Goal: Find specific page/section: Find specific page/section

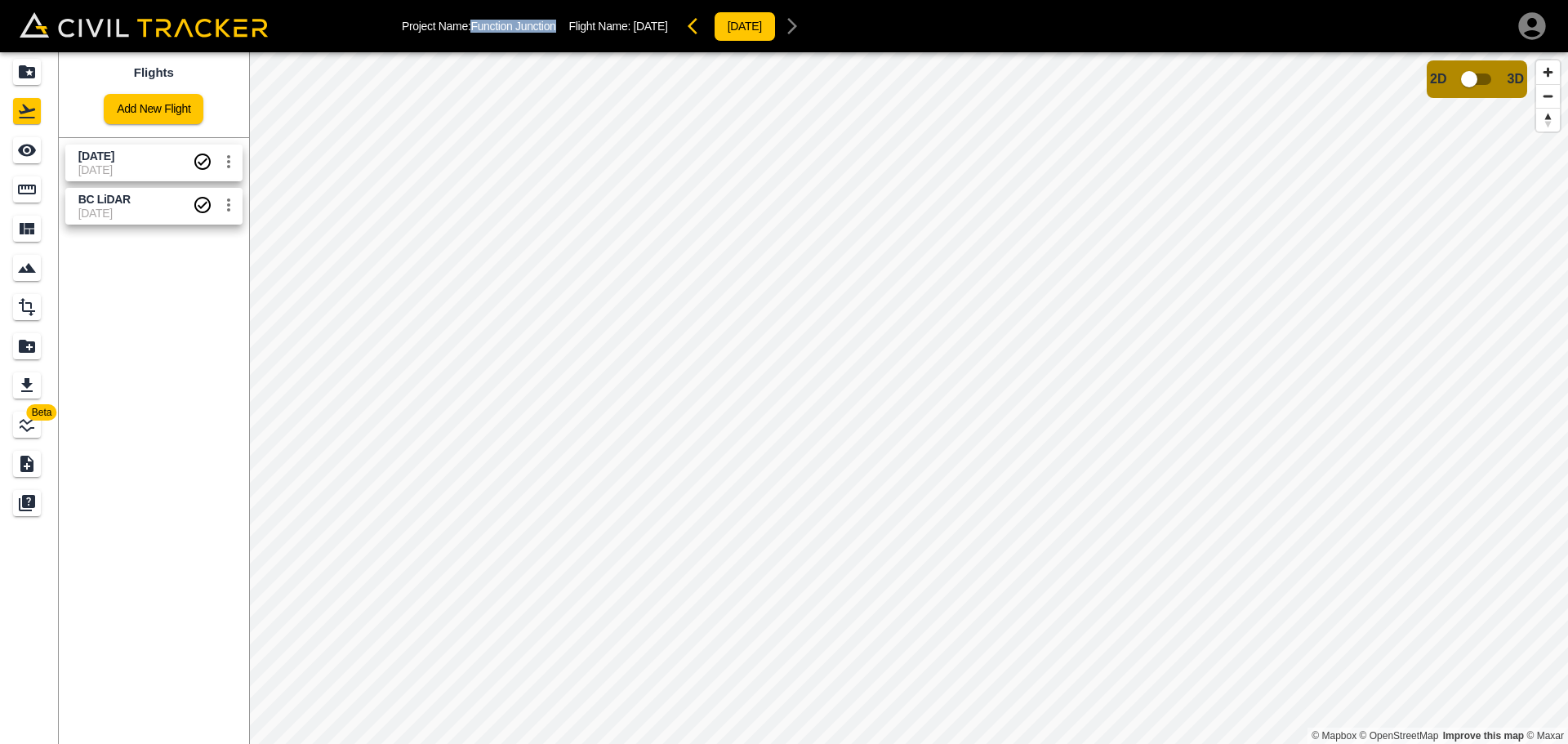
click at [1522, 26] on icon "button" at bounding box center [1531, 25] width 27 height 27
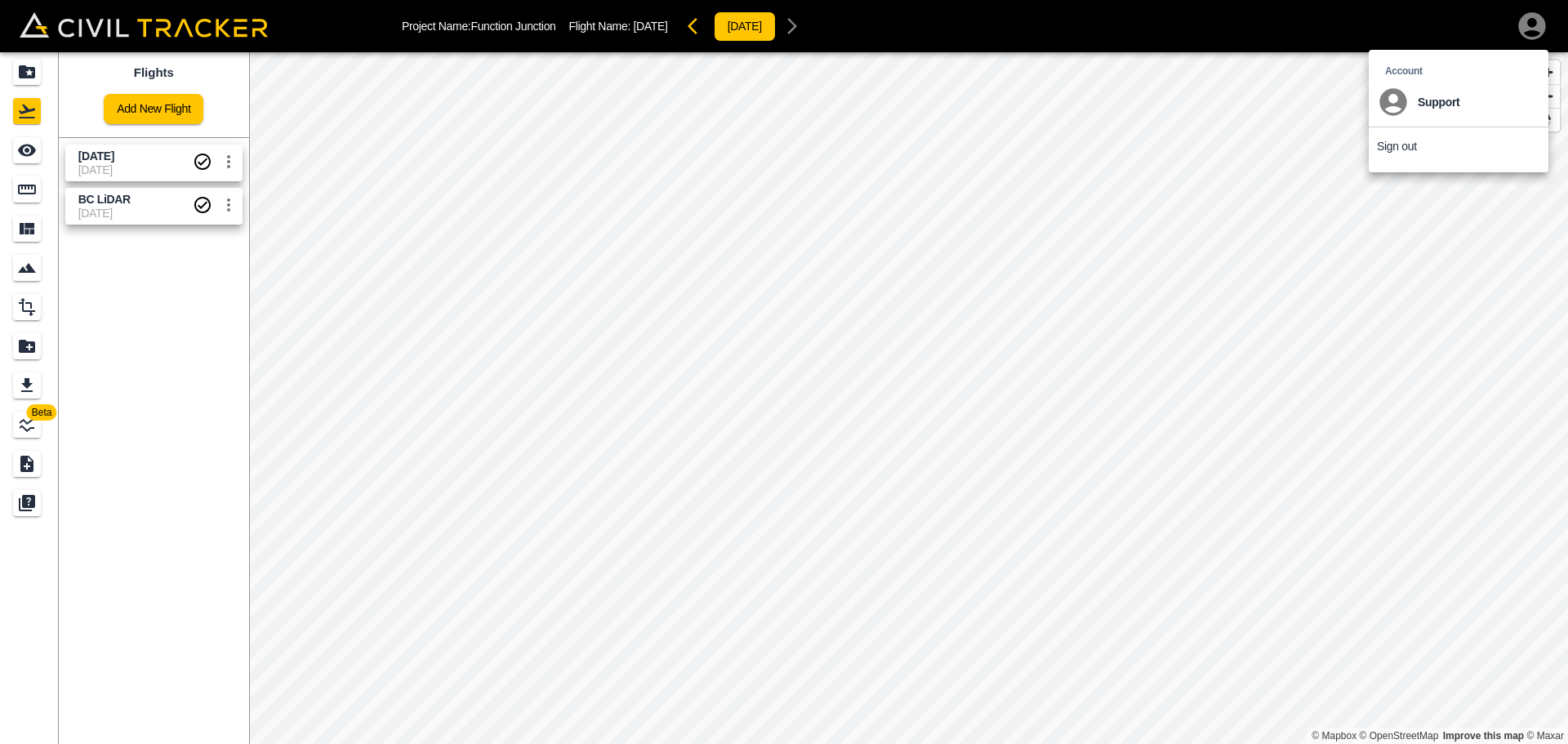
click at [1066, 242] on div at bounding box center [784, 372] width 1568 height 744
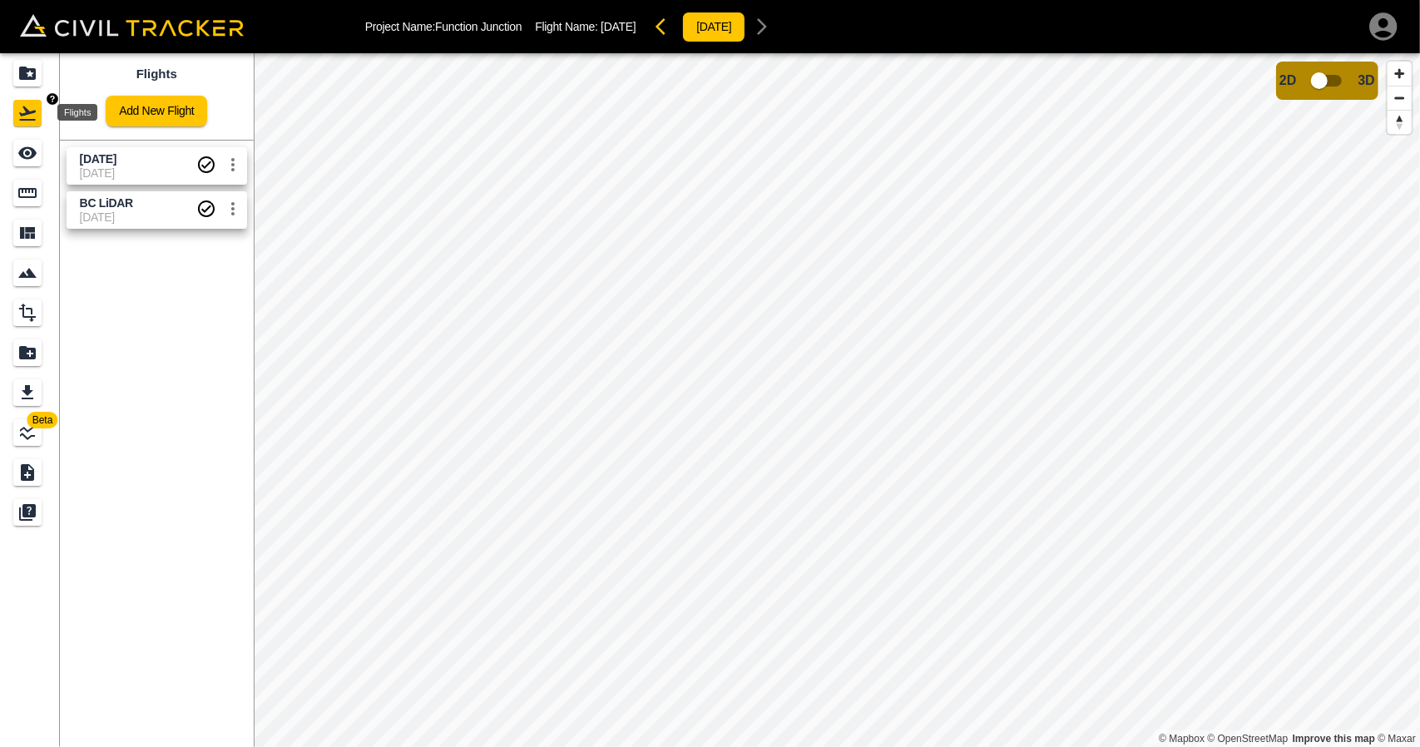
click at [28, 67] on icon "Projects" at bounding box center [27, 73] width 20 height 20
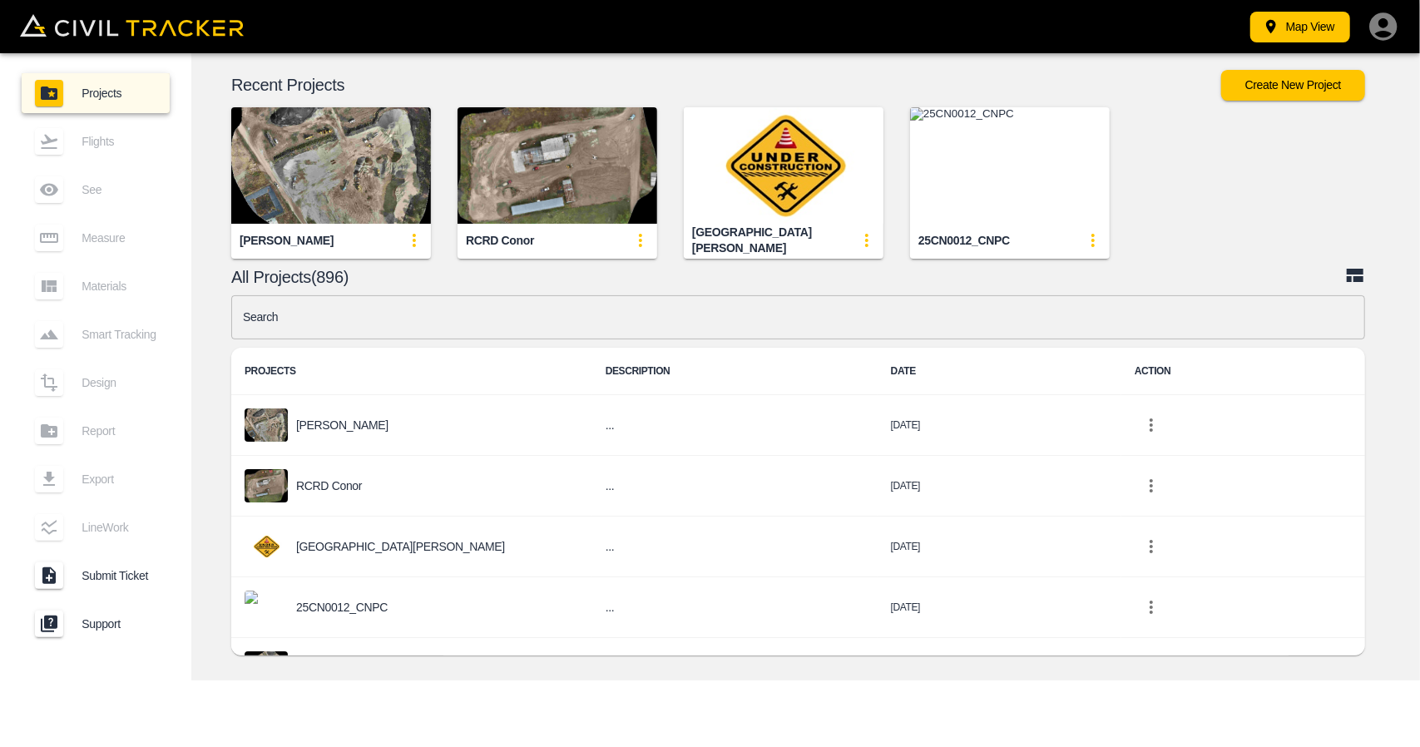
click at [517, 140] on img "button" at bounding box center [557, 165] width 200 height 116
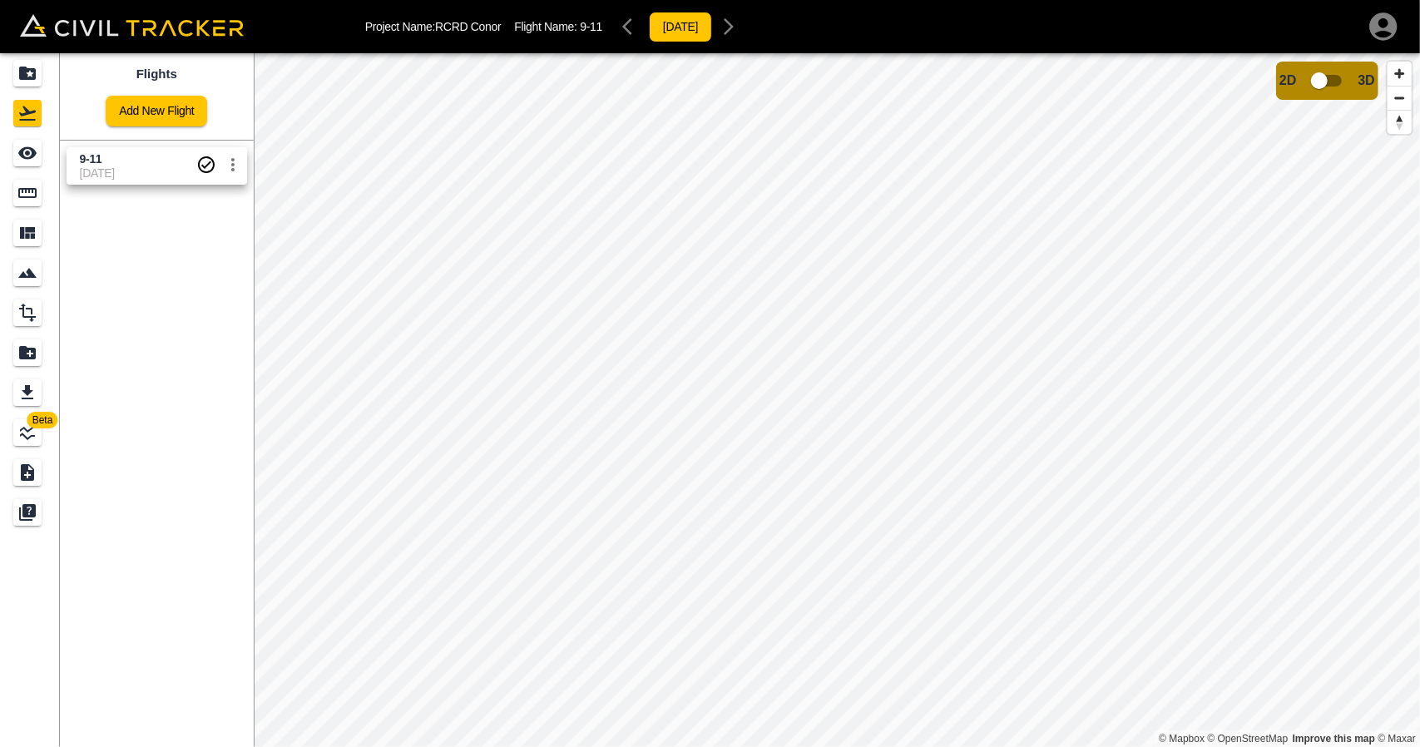
click at [104, 171] on span "11-09-2025" at bounding box center [138, 172] width 116 height 13
click at [22, 212] on link at bounding box center [30, 193] width 60 height 40
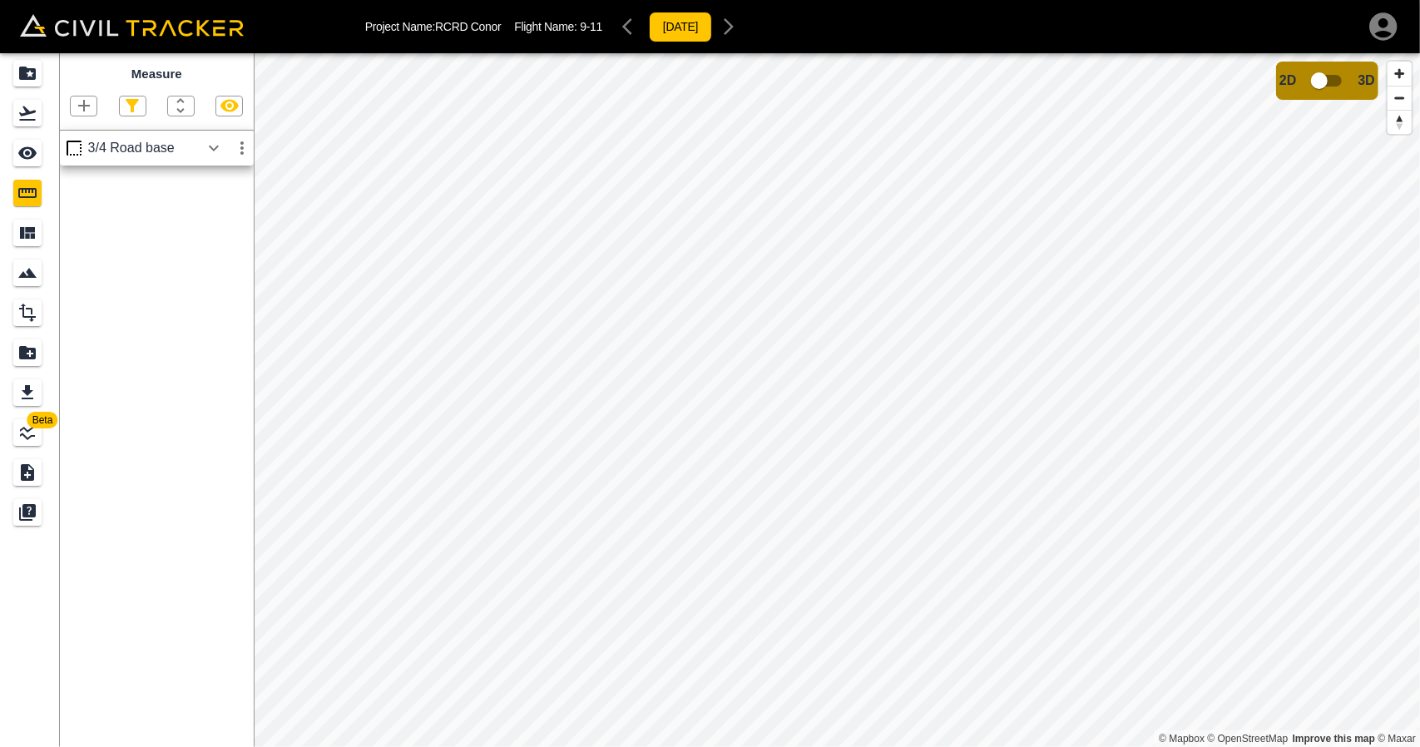
click at [208, 142] on icon "button" at bounding box center [214, 148] width 20 height 20
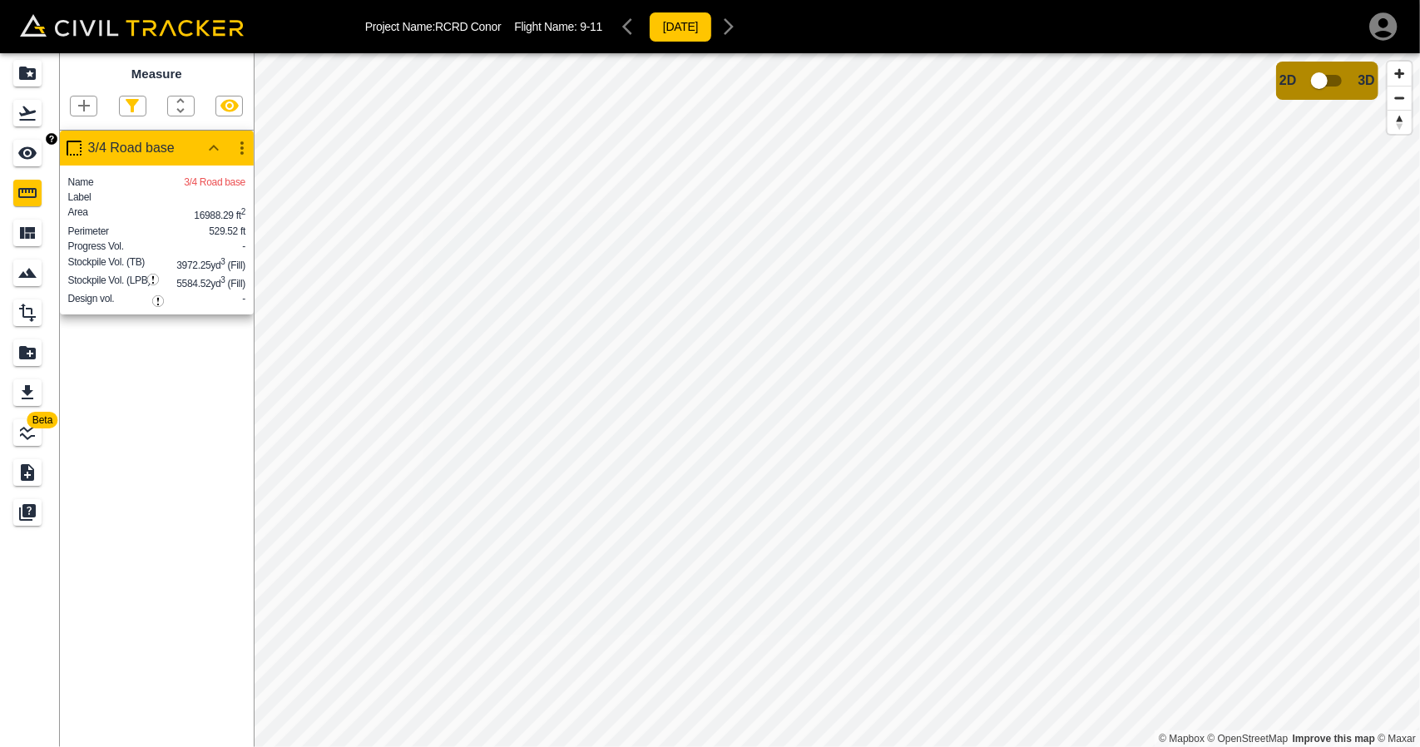
click at [35, 161] on icon "See" at bounding box center [27, 153] width 20 height 20
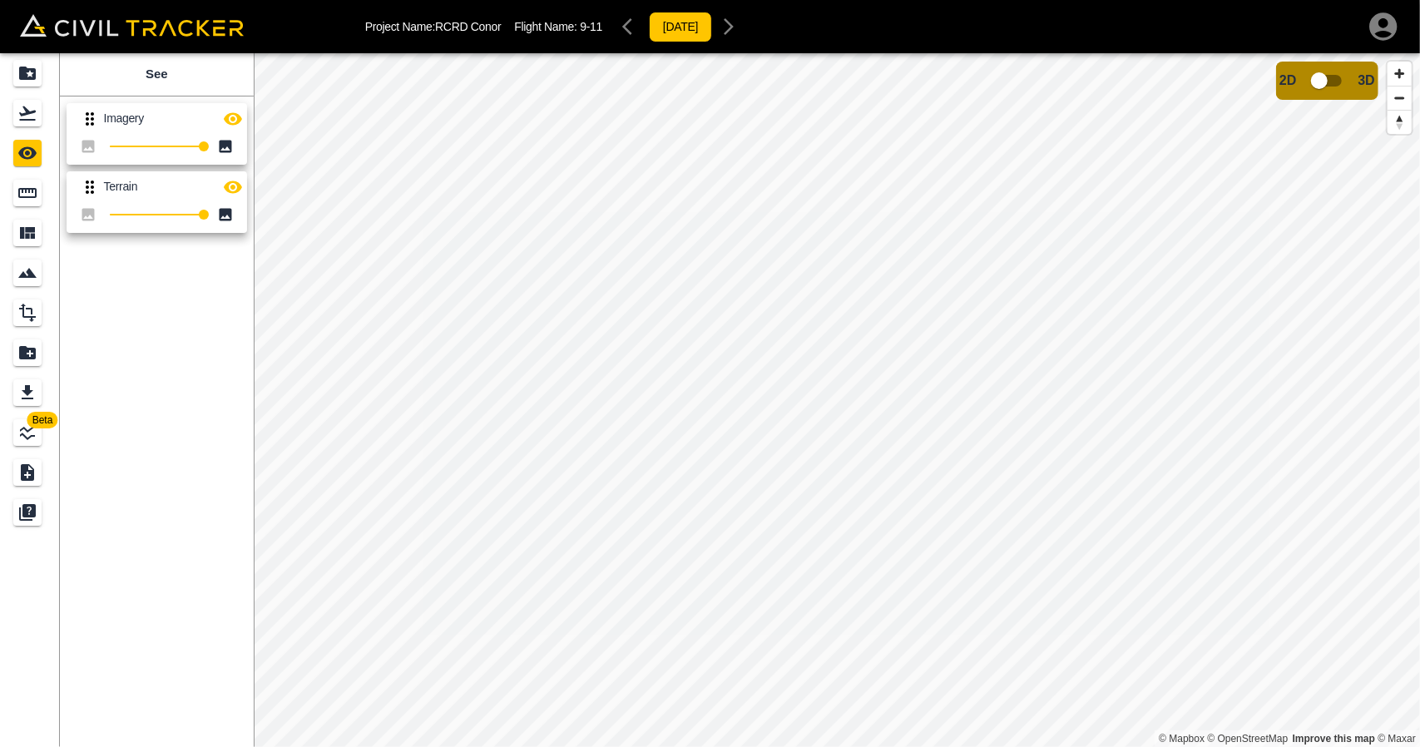
click at [226, 181] on icon "button" at bounding box center [233, 187] width 20 height 20
click at [226, 181] on icon "button" at bounding box center [233, 188] width 18 height 16
click at [15, 111] on div "Flights" at bounding box center [27, 113] width 28 height 27
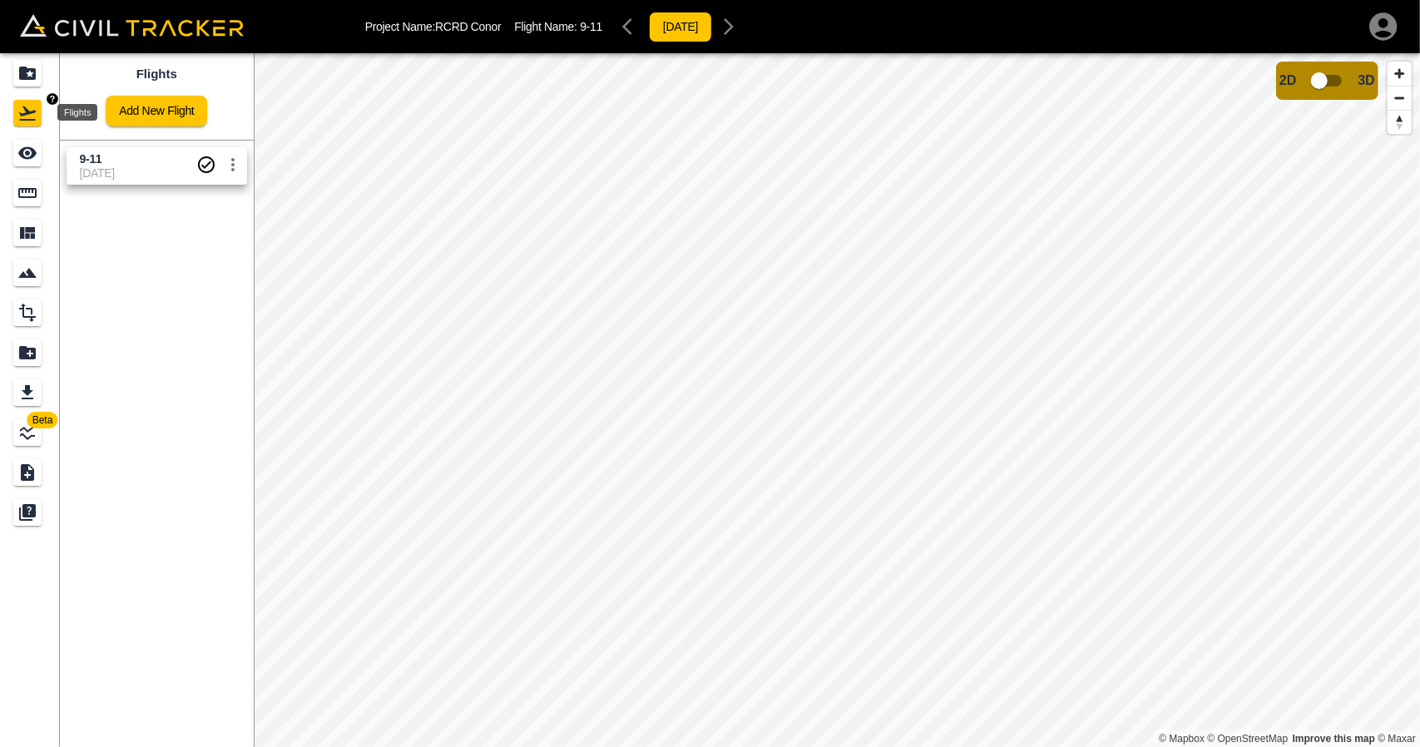
click at [23, 86] on div "Projects" at bounding box center [27, 73] width 28 height 27
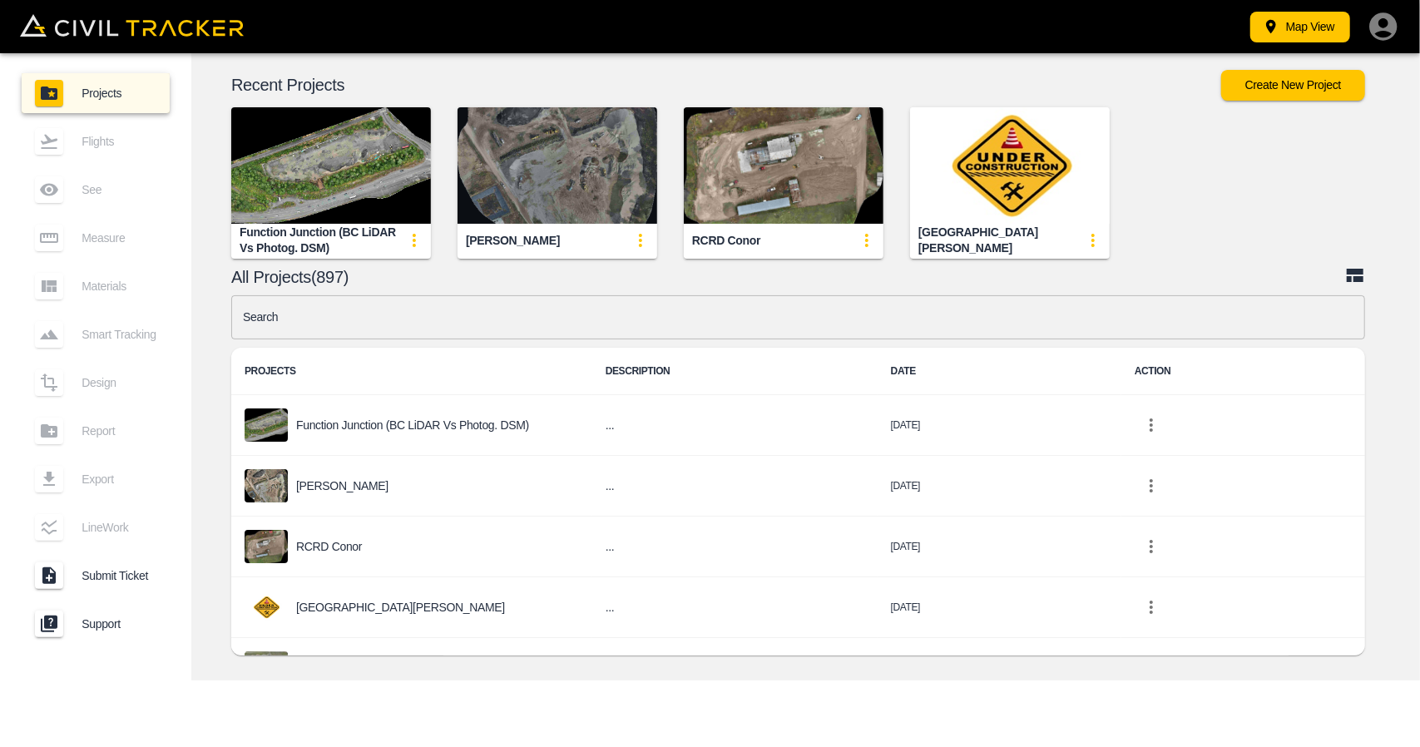
click at [504, 189] on img "button" at bounding box center [557, 165] width 200 height 116
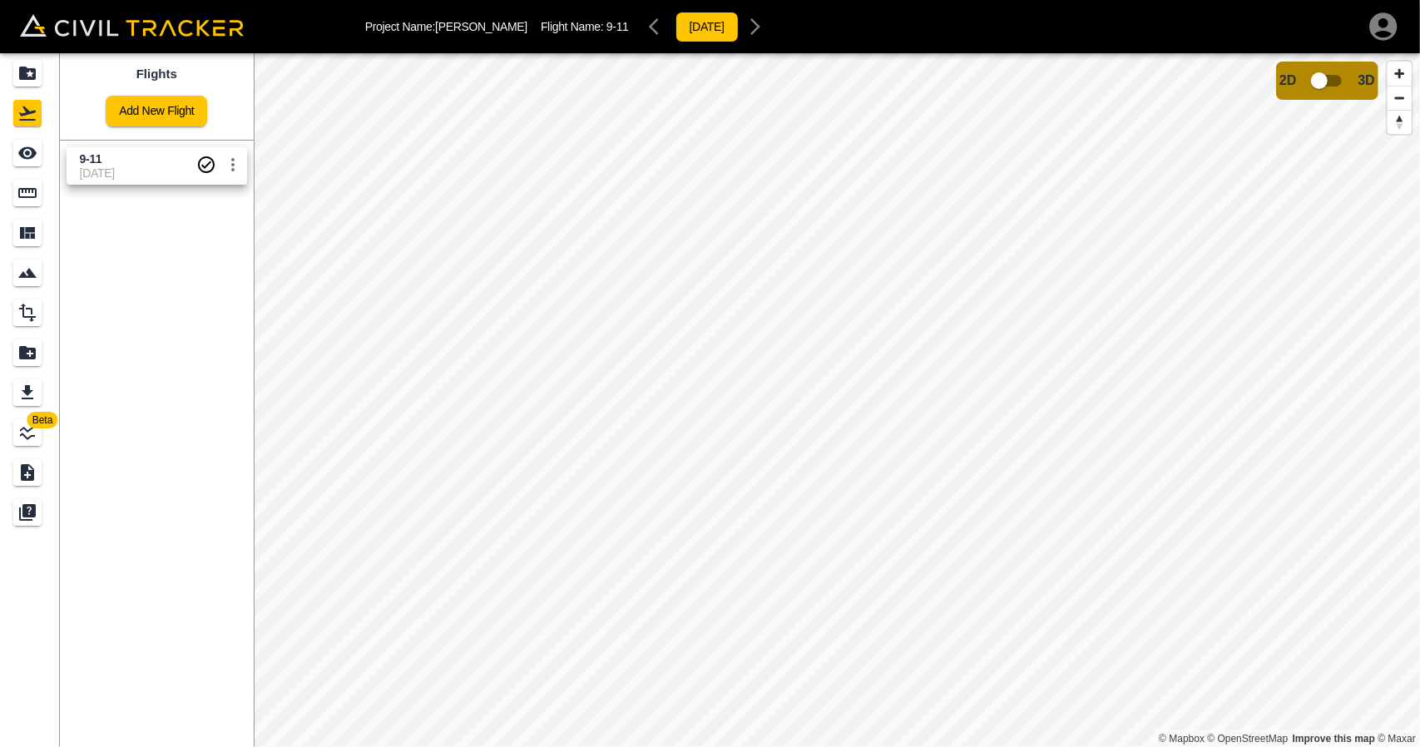
click at [111, 175] on span "11-09-2025" at bounding box center [138, 172] width 116 height 13
click at [43, 195] on div "Measure" at bounding box center [29, 193] width 33 height 27
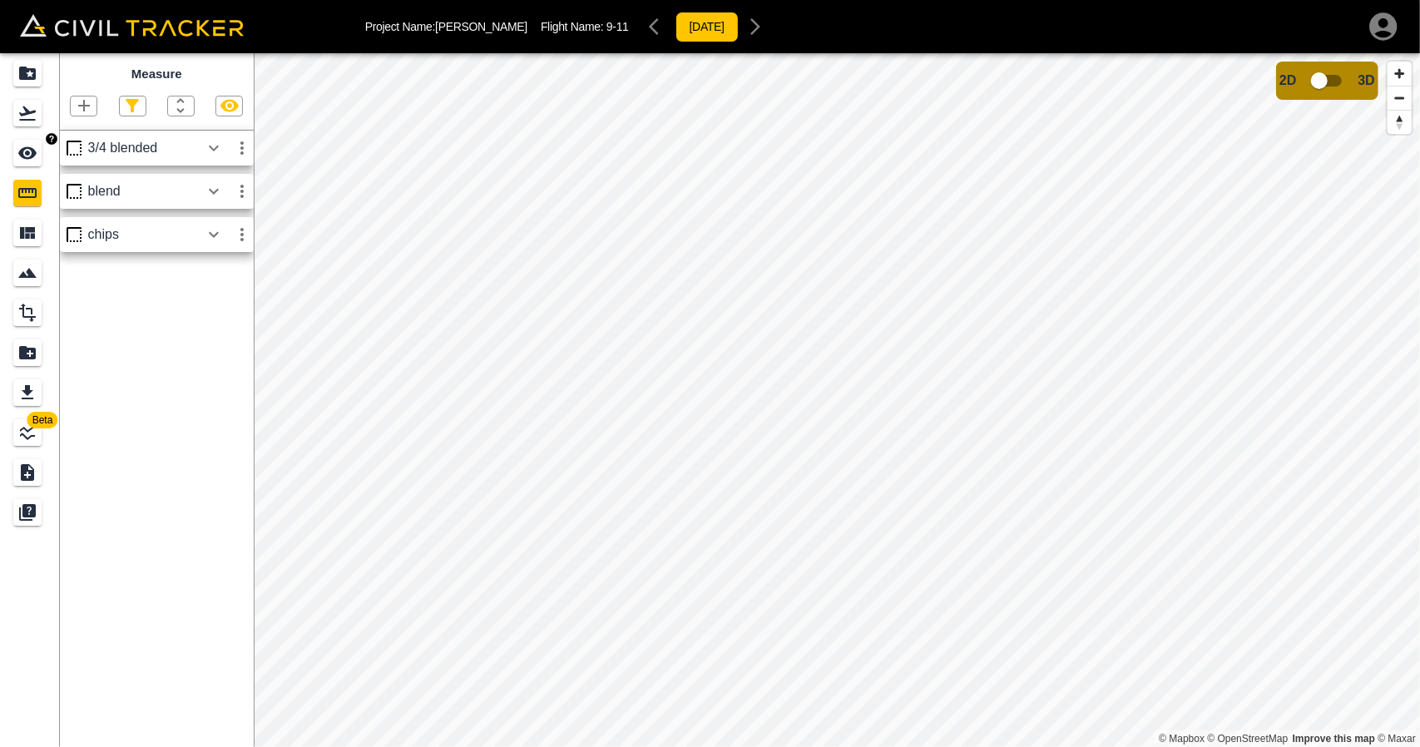
click at [32, 150] on icon "See" at bounding box center [27, 153] width 18 height 12
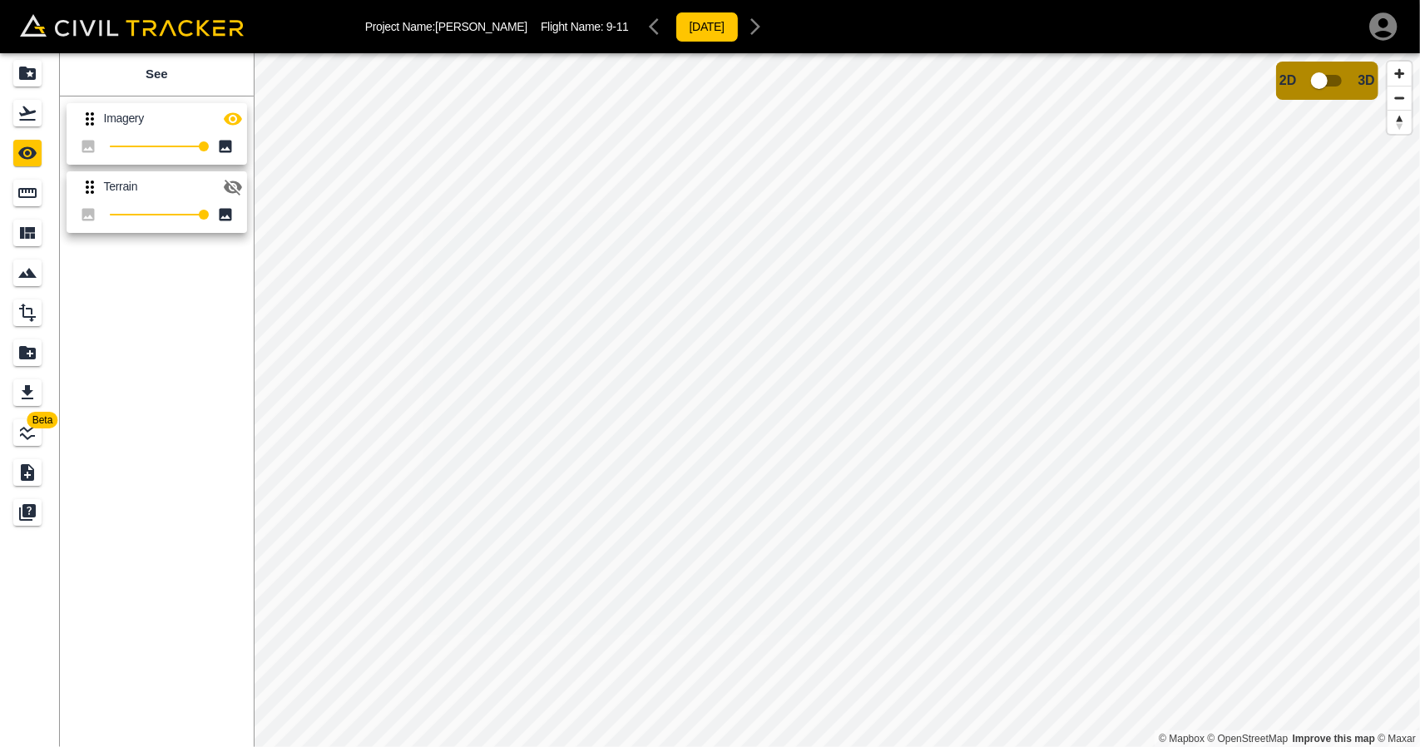
click at [233, 179] on icon "button" at bounding box center [233, 187] width 20 height 20
click at [235, 114] on icon "button" at bounding box center [233, 118] width 18 height 12
click at [33, 190] on icon "Measure" at bounding box center [27, 193] width 20 height 20
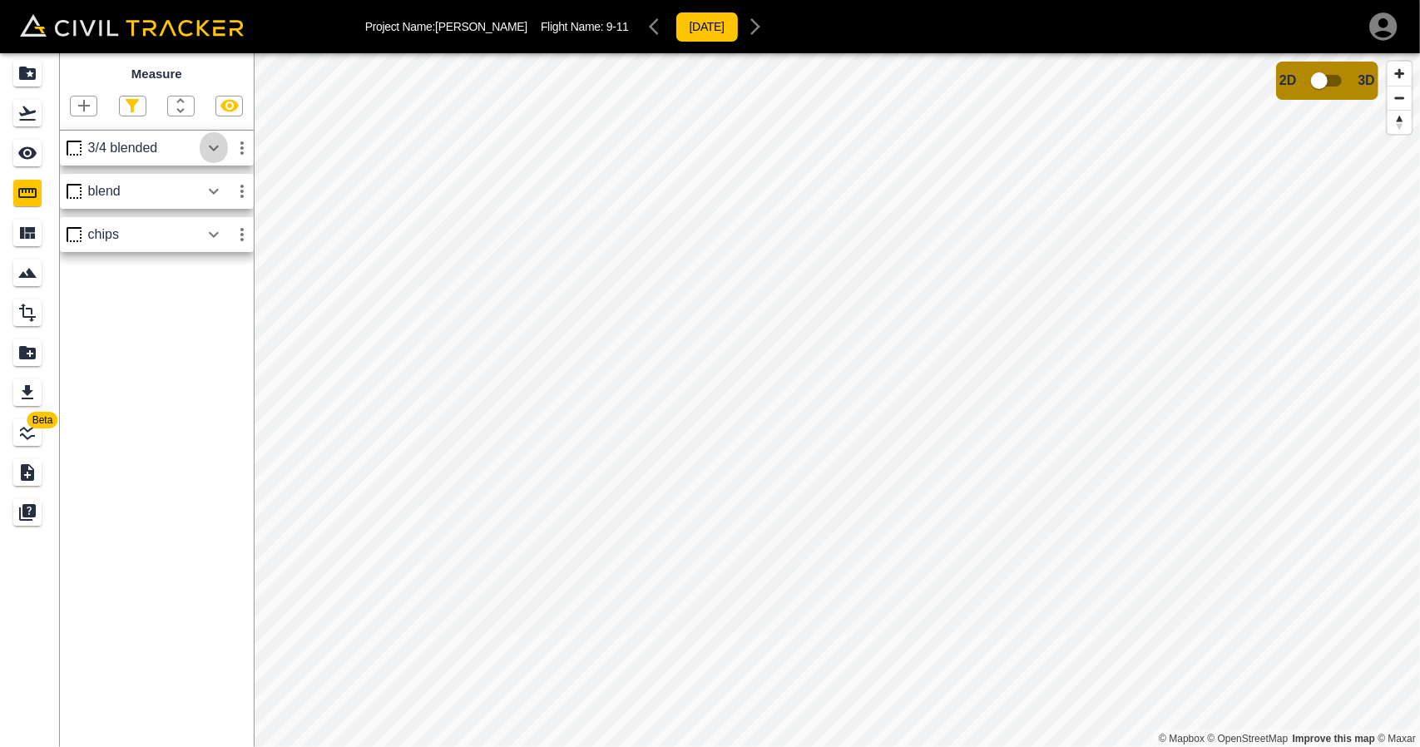
click at [211, 156] on icon "button" at bounding box center [214, 148] width 20 height 20
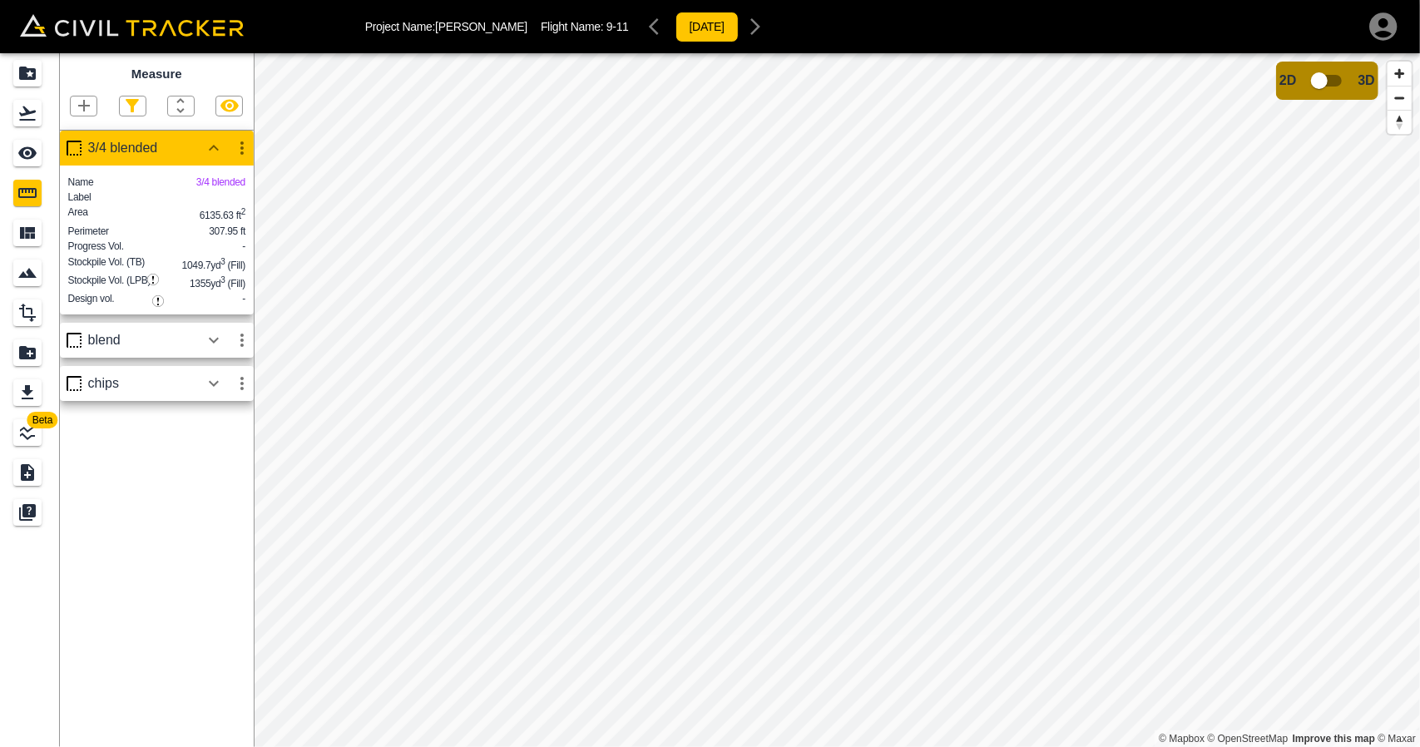
click at [215, 350] on icon "button" at bounding box center [214, 340] width 20 height 20
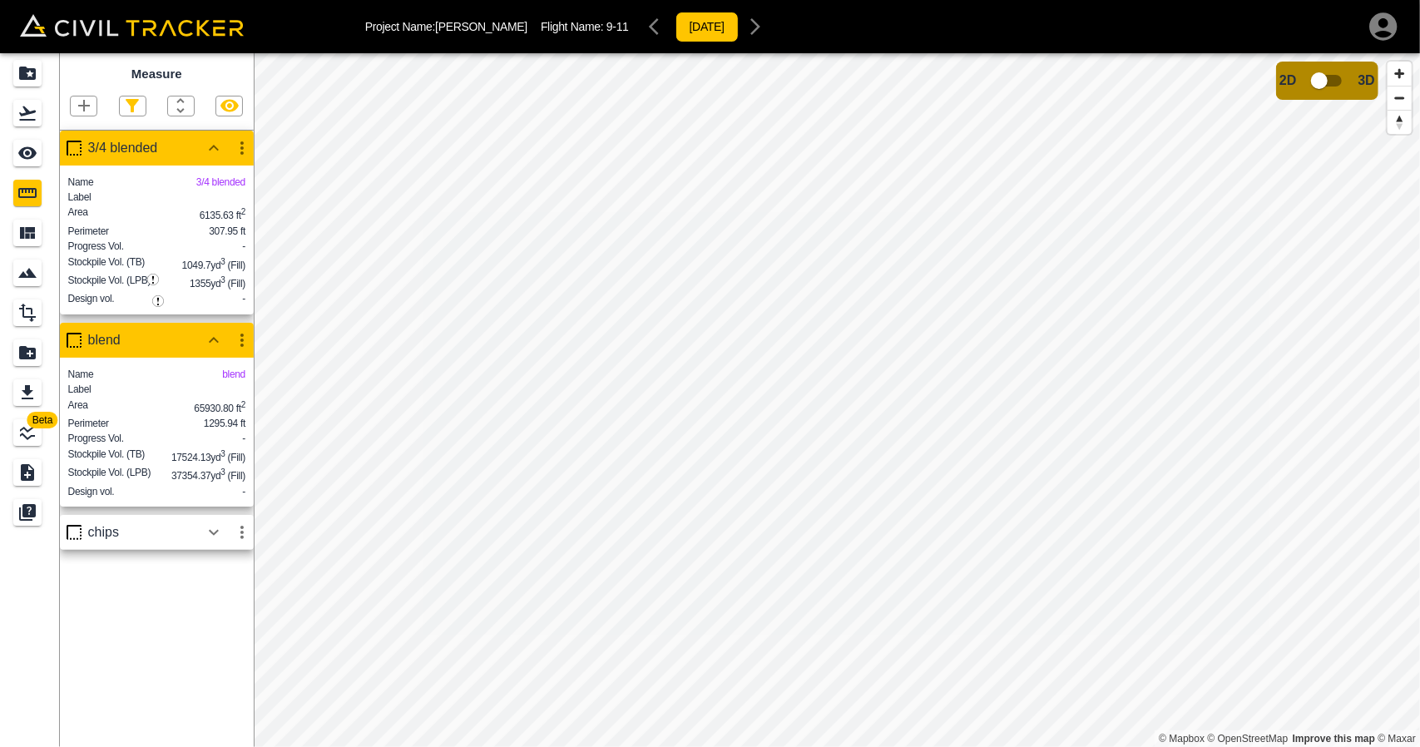
click at [214, 542] on icon "button" at bounding box center [214, 532] width 20 height 20
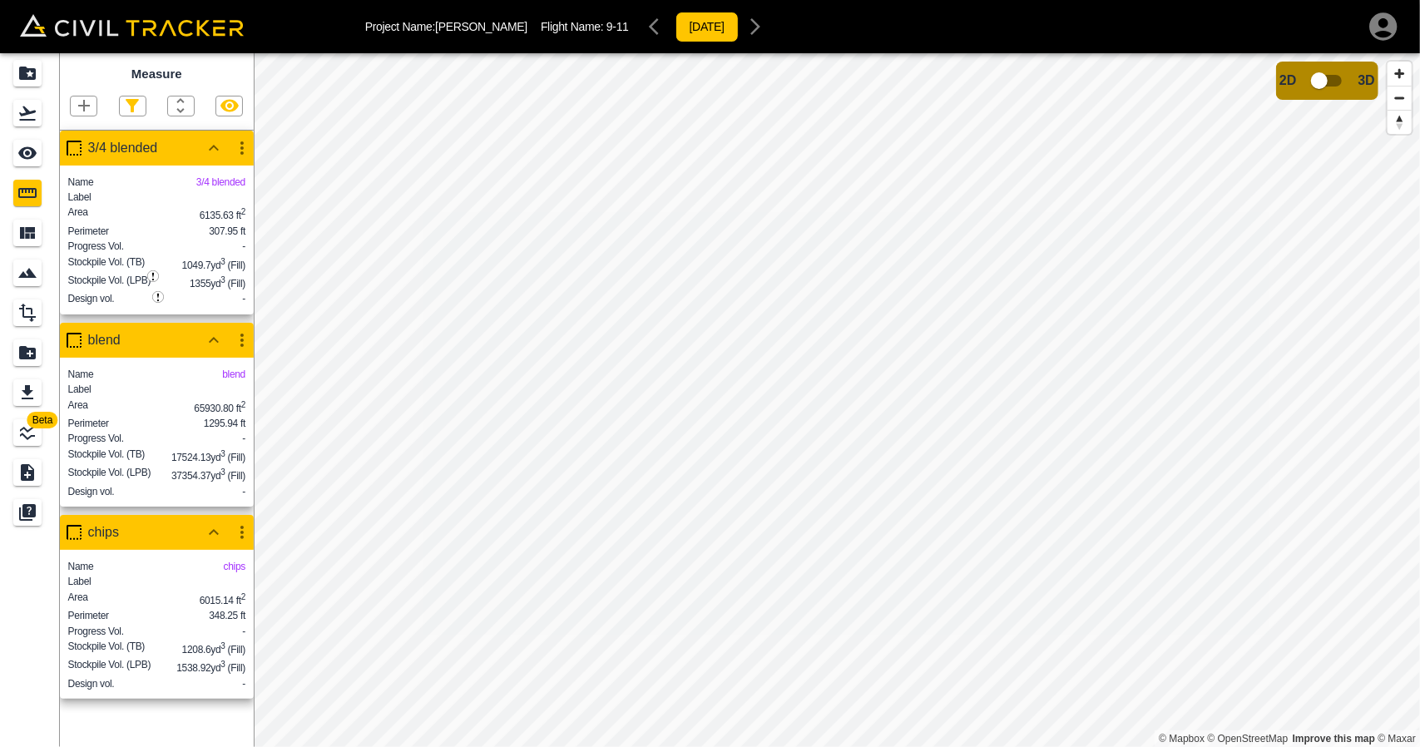
scroll to position [36, 0]
drag, startPoint x: 25, startPoint y: 78, endPoint x: 35, endPoint y: 42, distance: 37.1
click at [25, 106] on icon "Flights" at bounding box center [27, 113] width 17 height 14
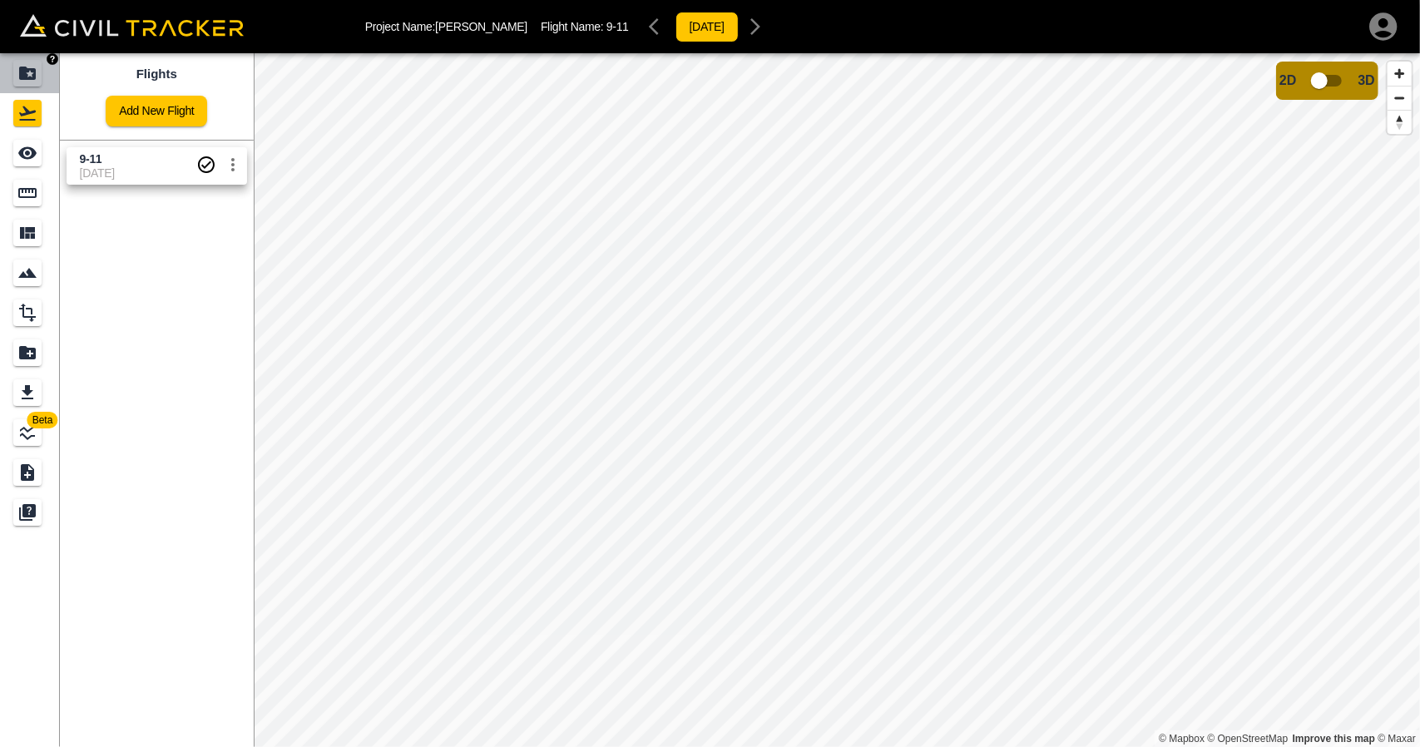
drag, startPoint x: 18, startPoint y: 64, endPoint x: 1023, endPoint y: 744, distance: 1213.0
click at [18, 64] on icon "Projects" at bounding box center [27, 73] width 20 height 20
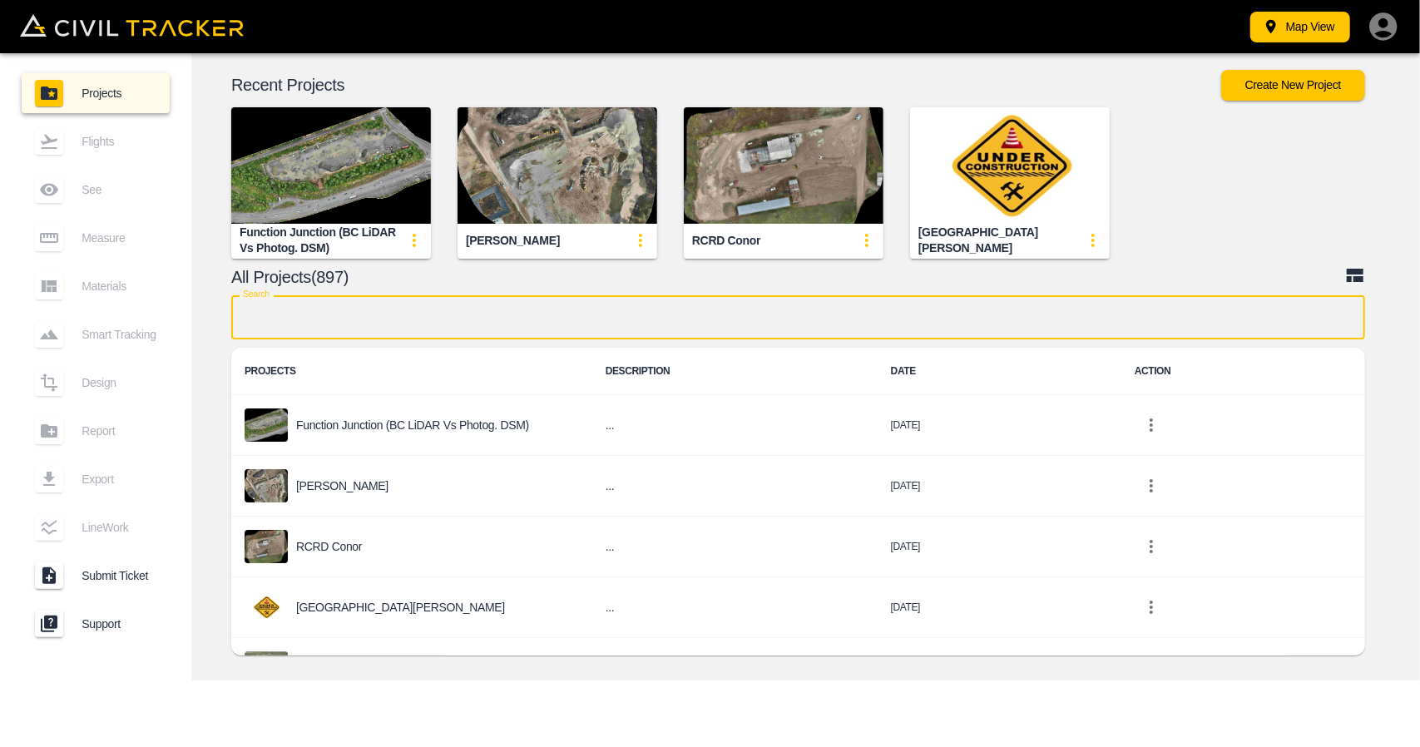
click at [637, 325] on input "text" at bounding box center [798, 317] width 1134 height 44
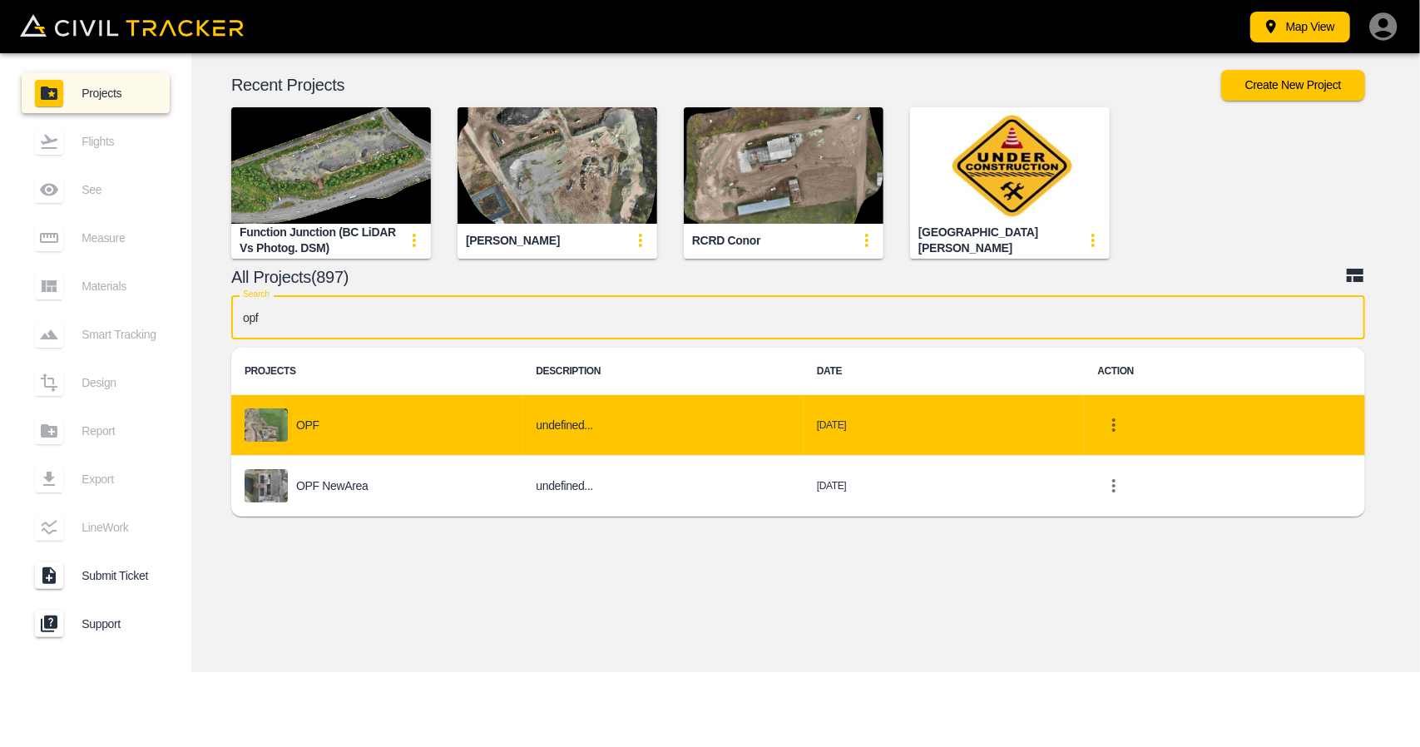
type input "opf"
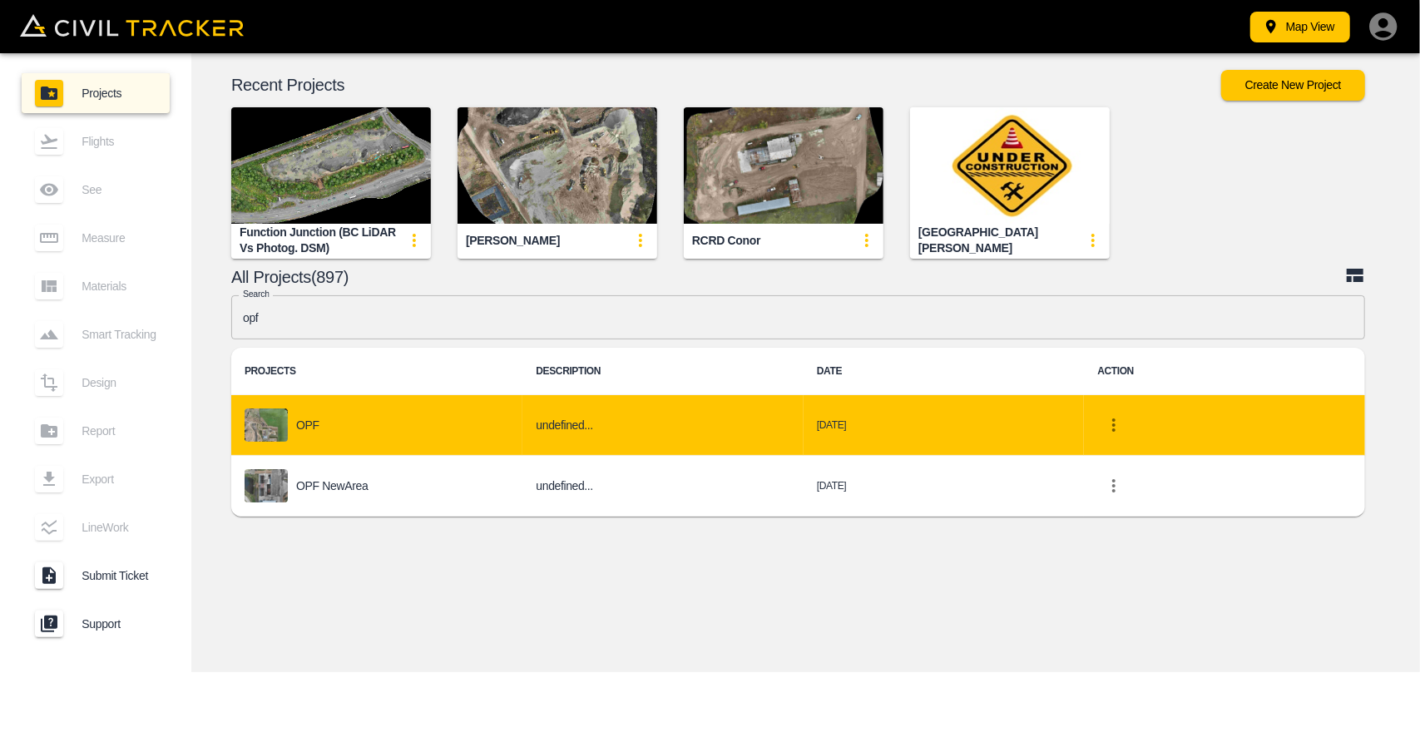
click at [383, 406] on td "OPF" at bounding box center [376, 425] width 291 height 61
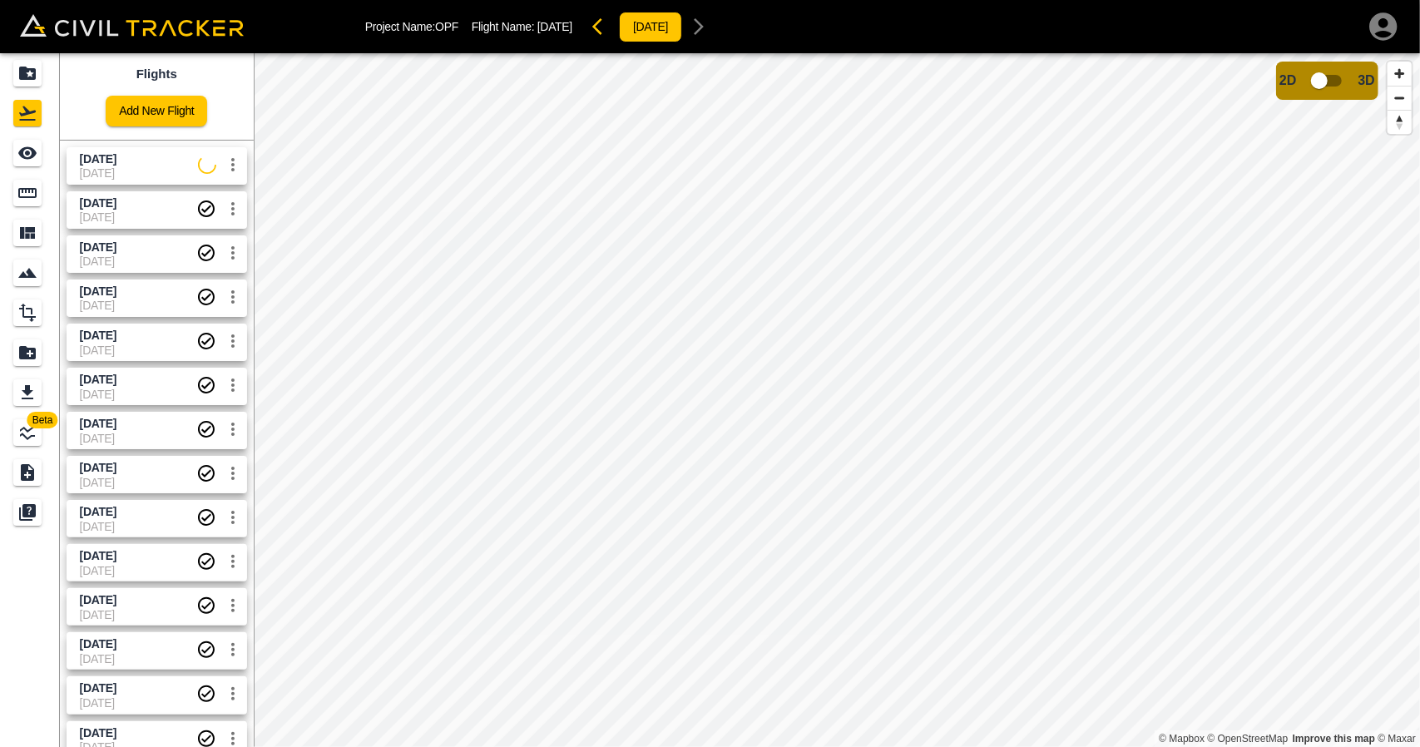
click at [146, 169] on span "[DATE]" at bounding box center [139, 172] width 118 height 13
click at [28, 164] on div "See" at bounding box center [27, 153] width 28 height 27
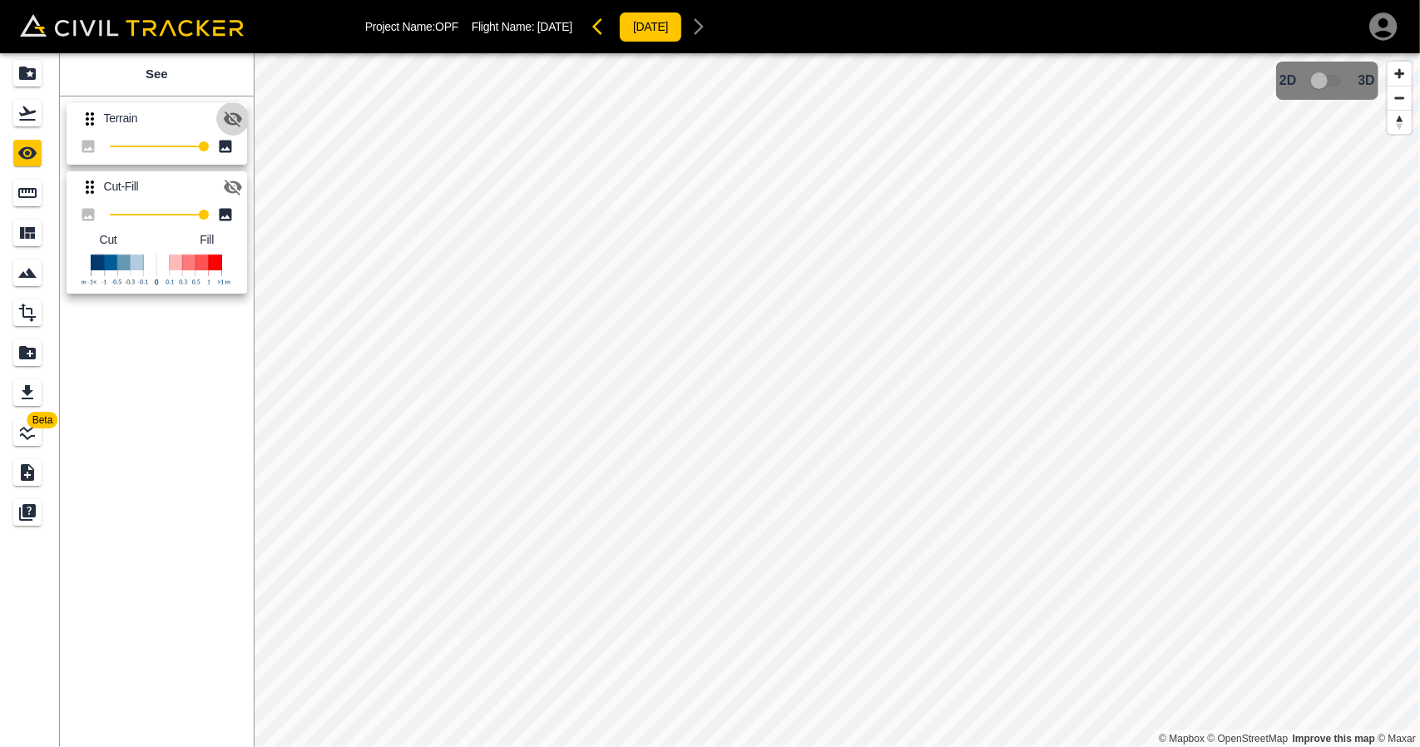
click at [221, 119] on button "button" at bounding box center [232, 118] width 33 height 33
click at [230, 119] on icon "button" at bounding box center [233, 119] width 20 height 20
click at [221, 180] on button "button" at bounding box center [232, 187] width 33 height 33
click at [231, 121] on icon "button" at bounding box center [233, 119] width 20 height 20
click at [233, 128] on button "button" at bounding box center [232, 118] width 33 height 33
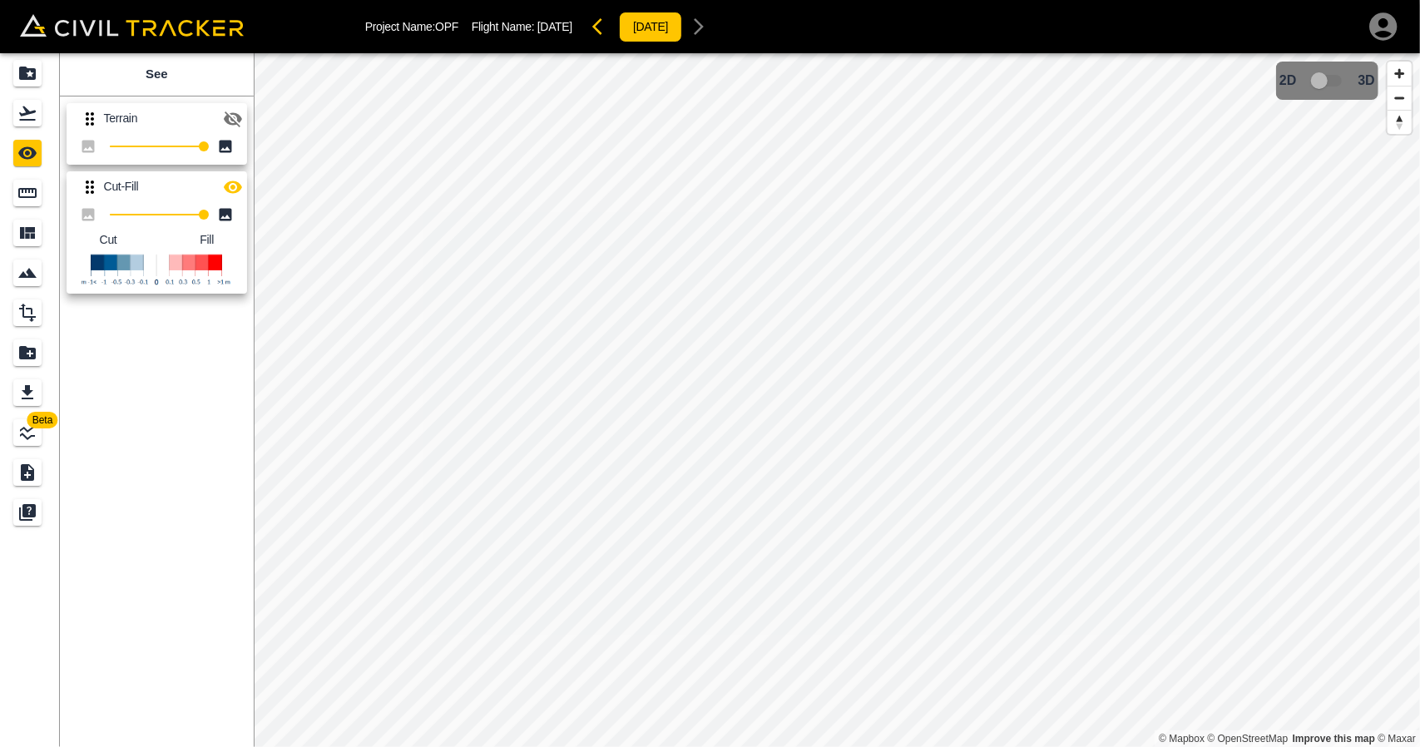
click at [233, 128] on button "button" at bounding box center [232, 118] width 33 height 33
click at [33, 118] on icon "Flights" at bounding box center [27, 113] width 20 height 20
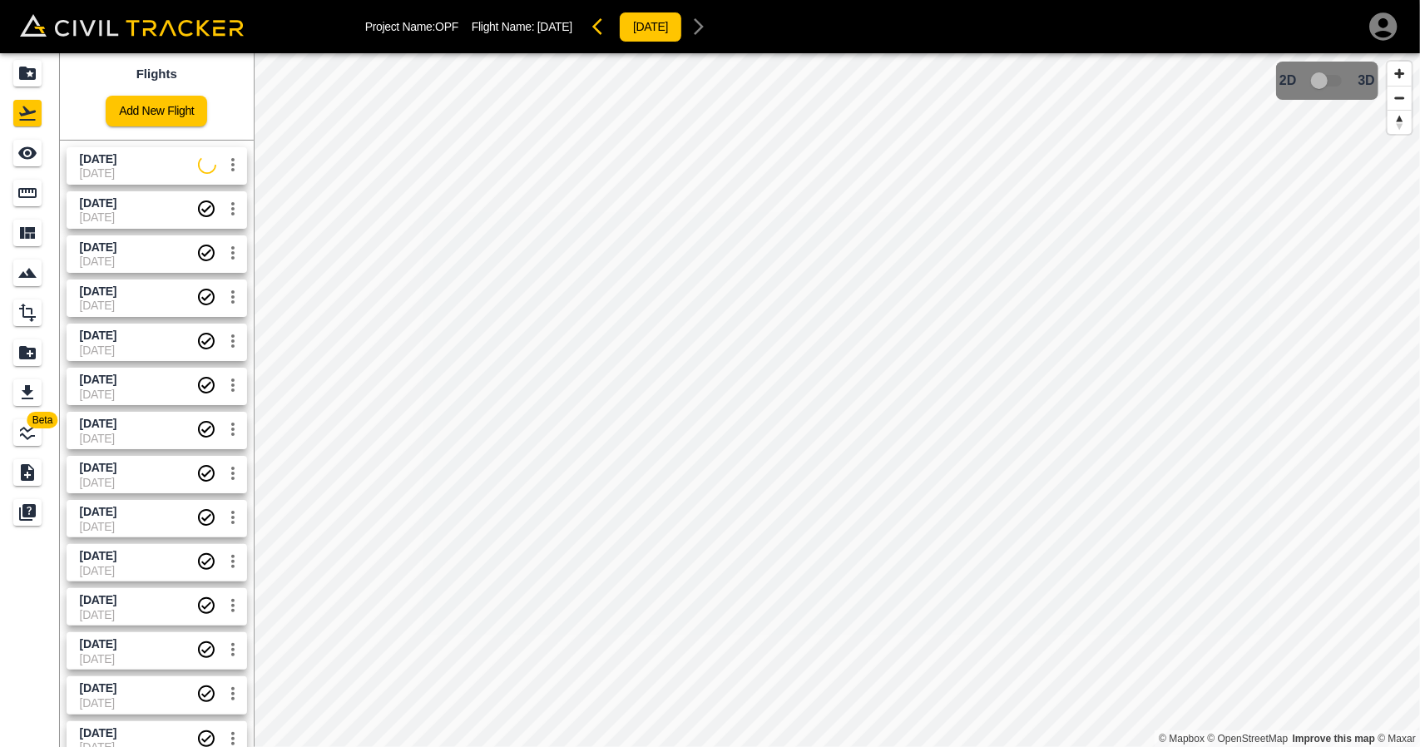
click at [178, 207] on span "[DATE]" at bounding box center [138, 203] width 116 height 16
click at [50, 157] on link at bounding box center [30, 153] width 60 height 40
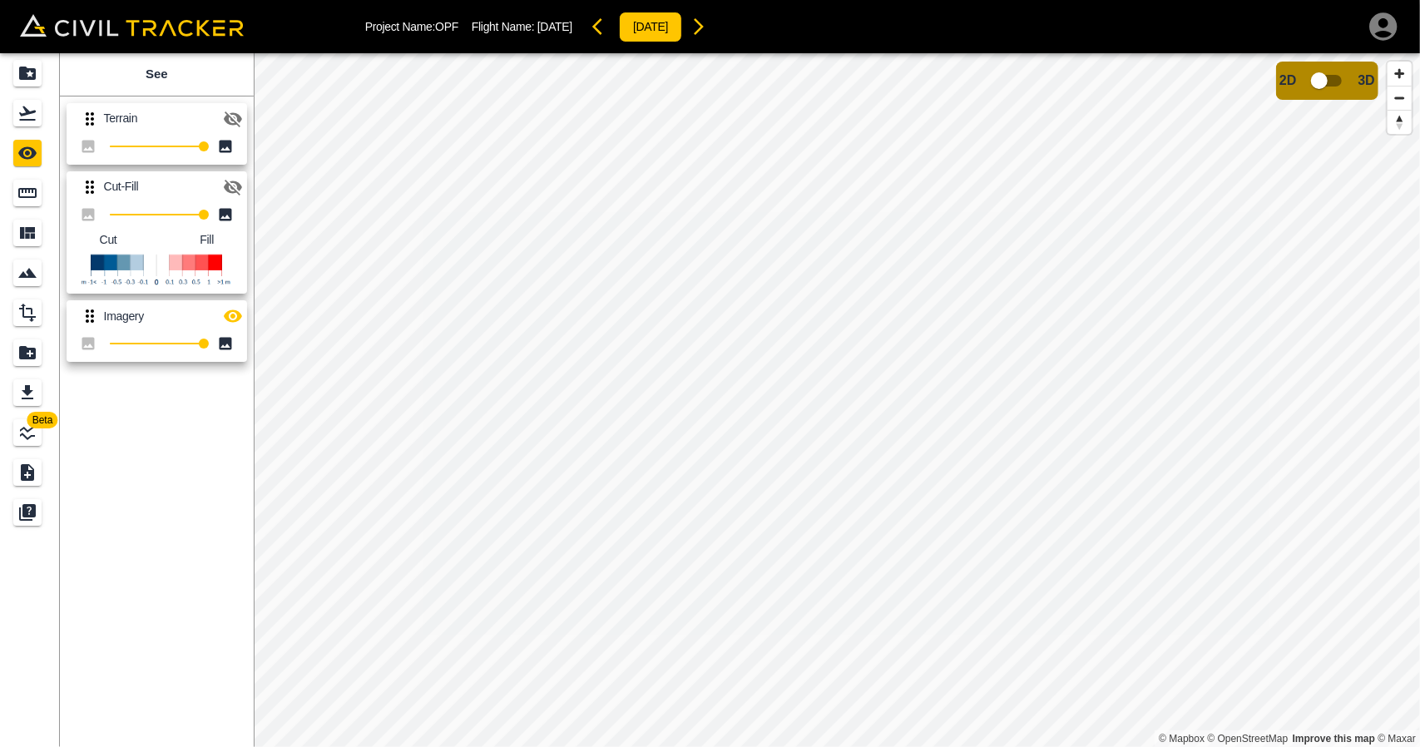
click at [232, 127] on icon "button" at bounding box center [233, 119] width 20 height 20
click at [230, 310] on icon "button" at bounding box center [233, 316] width 18 height 12
click at [704, 24] on icon "button" at bounding box center [699, 26] width 10 height 17
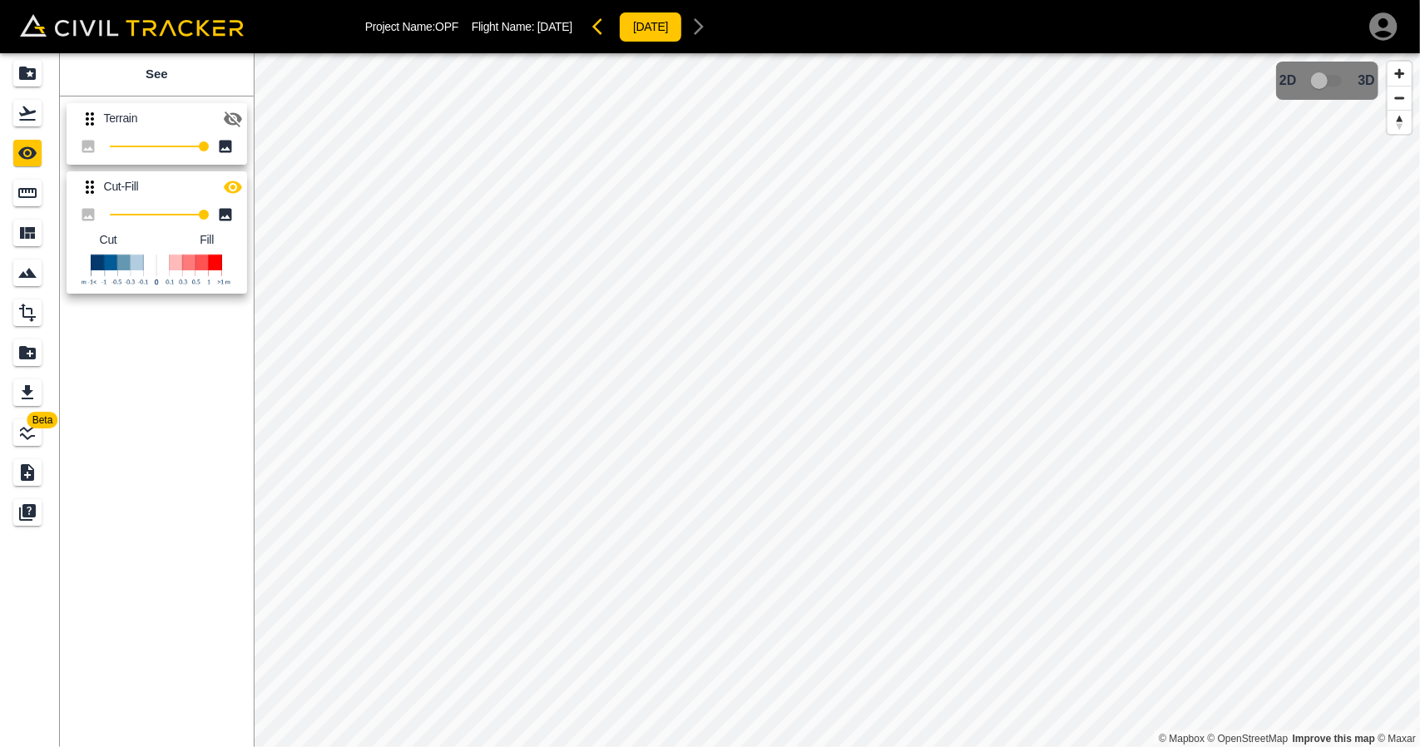
click at [230, 117] on icon "button" at bounding box center [233, 119] width 20 height 20
click at [616, 42] on button "button" at bounding box center [602, 26] width 33 height 33
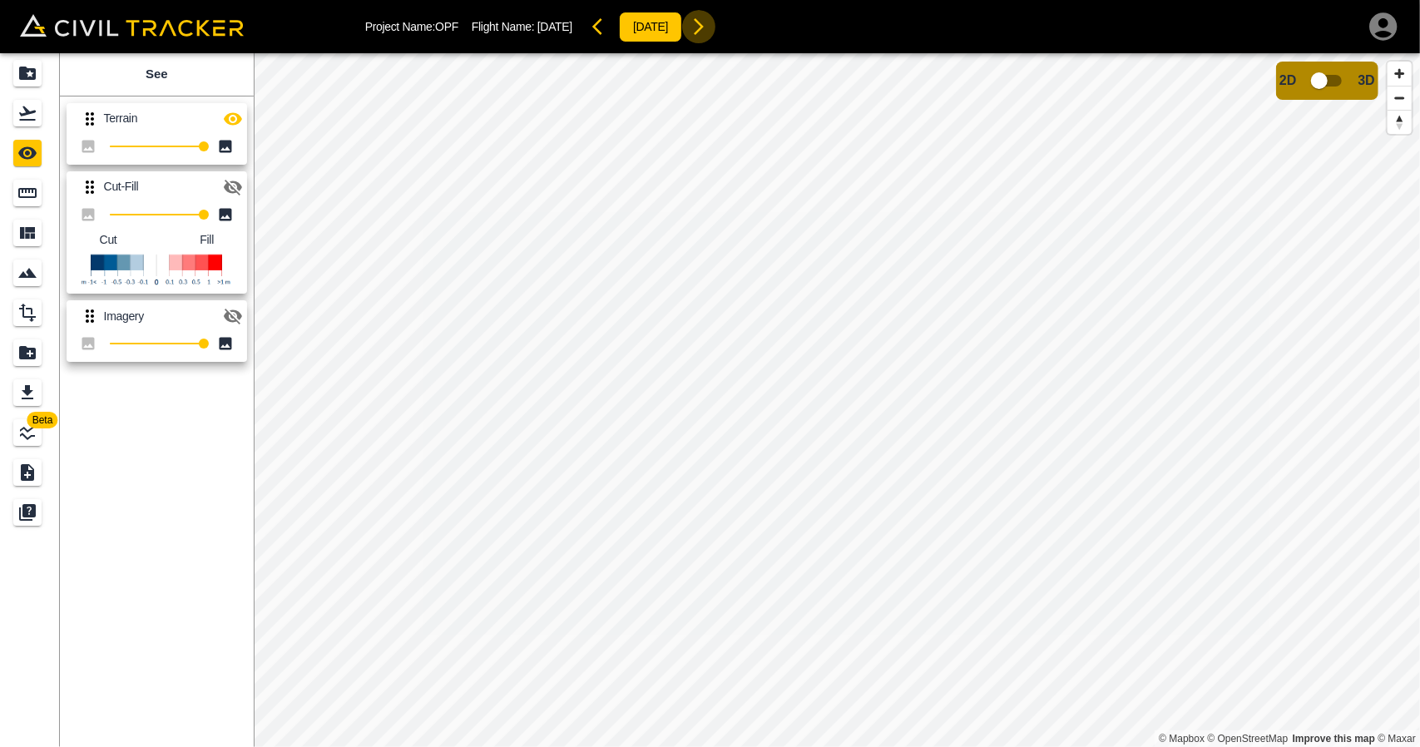
click at [715, 38] on button "button" at bounding box center [698, 26] width 33 height 33
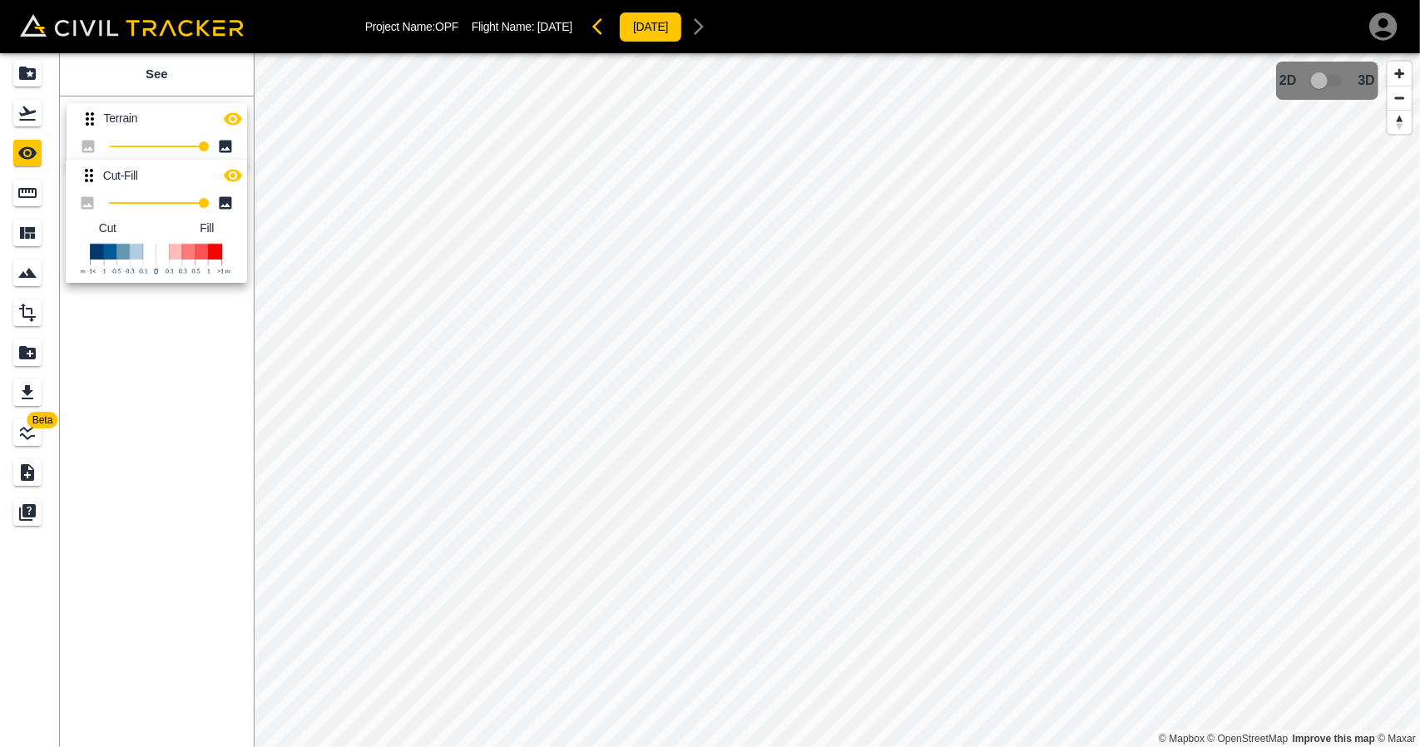
drag, startPoint x: 94, startPoint y: 176, endPoint x: 101, endPoint y: 139, distance: 37.4
click at [101, 139] on div "Terrain 100 Cut-Fill 100 Cut Fill" at bounding box center [153, 195] width 200 height 211
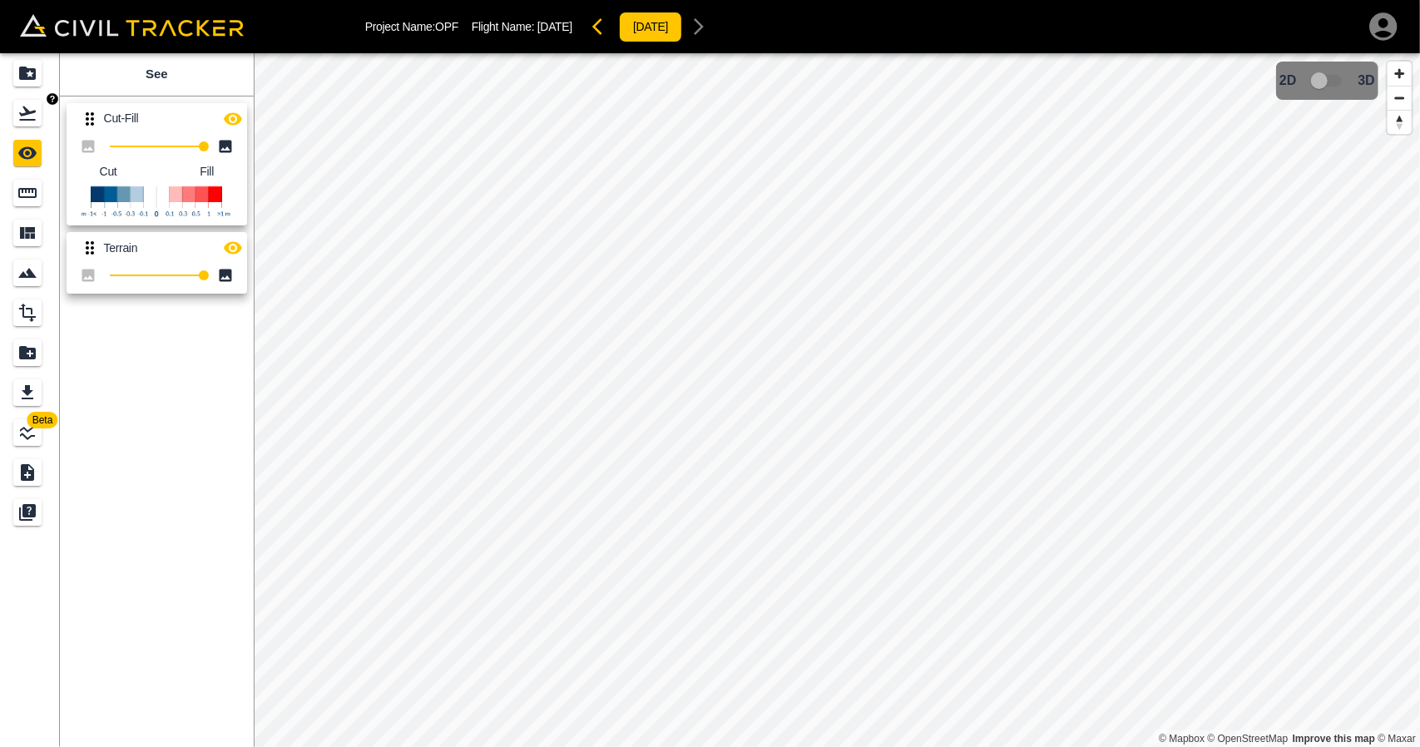
drag, startPoint x: 32, startPoint y: 122, endPoint x: 32, endPoint y: 85, distance: 37.4
click at [32, 122] on icon "Flights" at bounding box center [27, 113] width 20 height 20
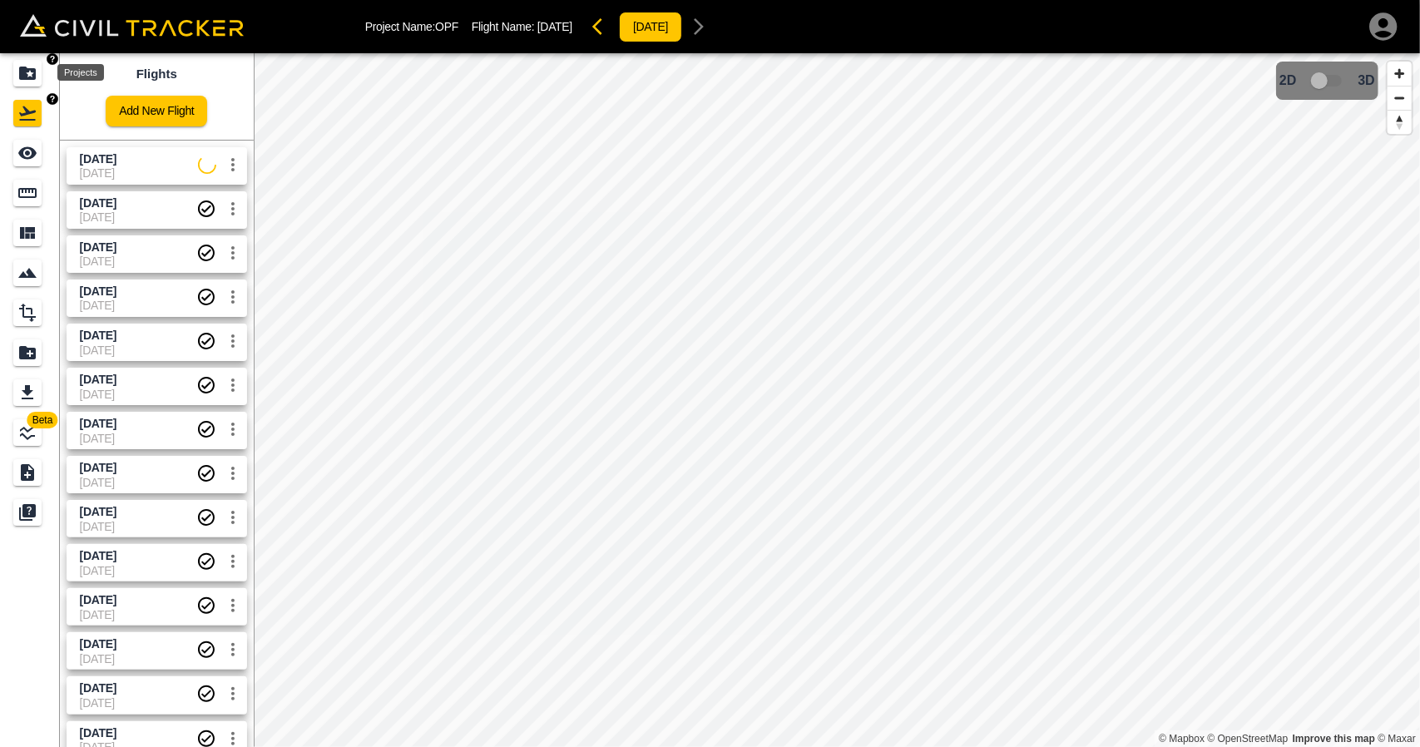
click at [32, 84] on div "Projects" at bounding box center [27, 73] width 28 height 27
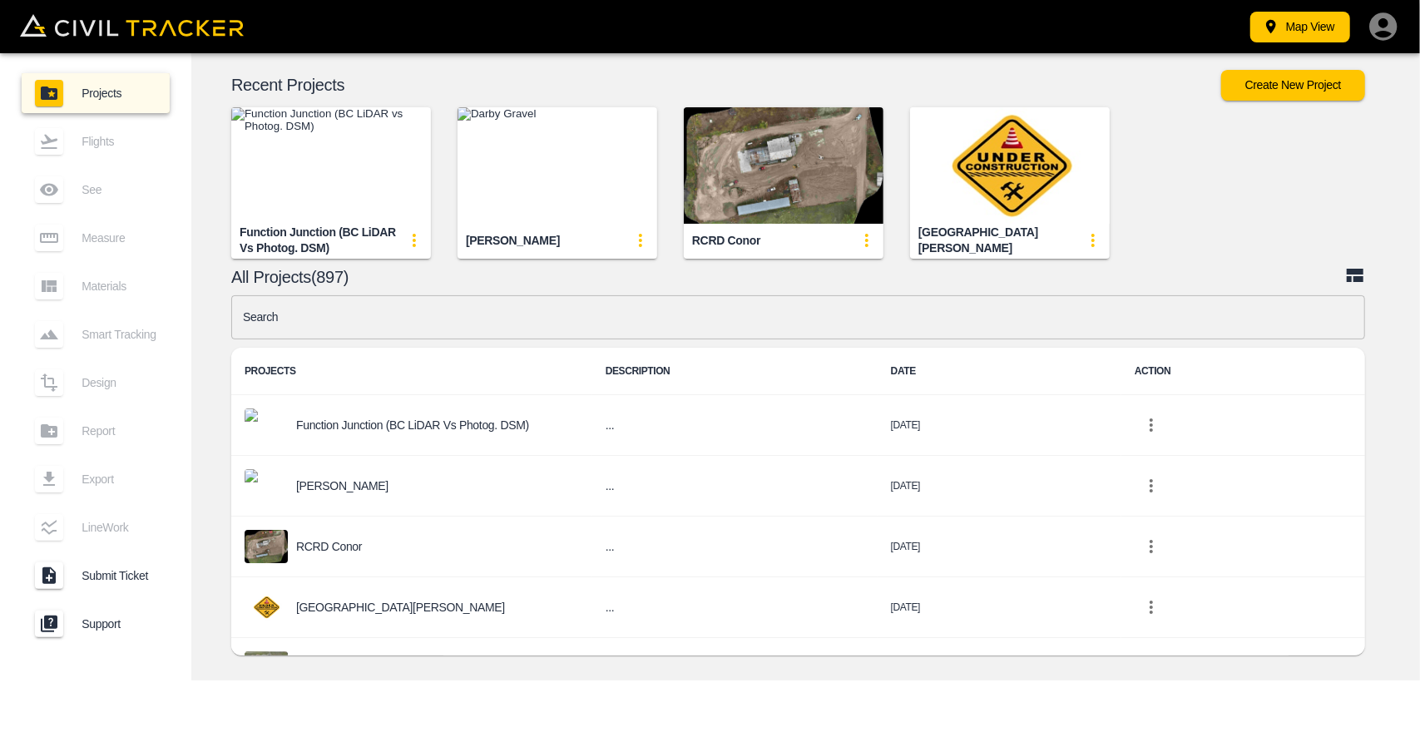
click at [437, 320] on input "text" at bounding box center [798, 317] width 1134 height 44
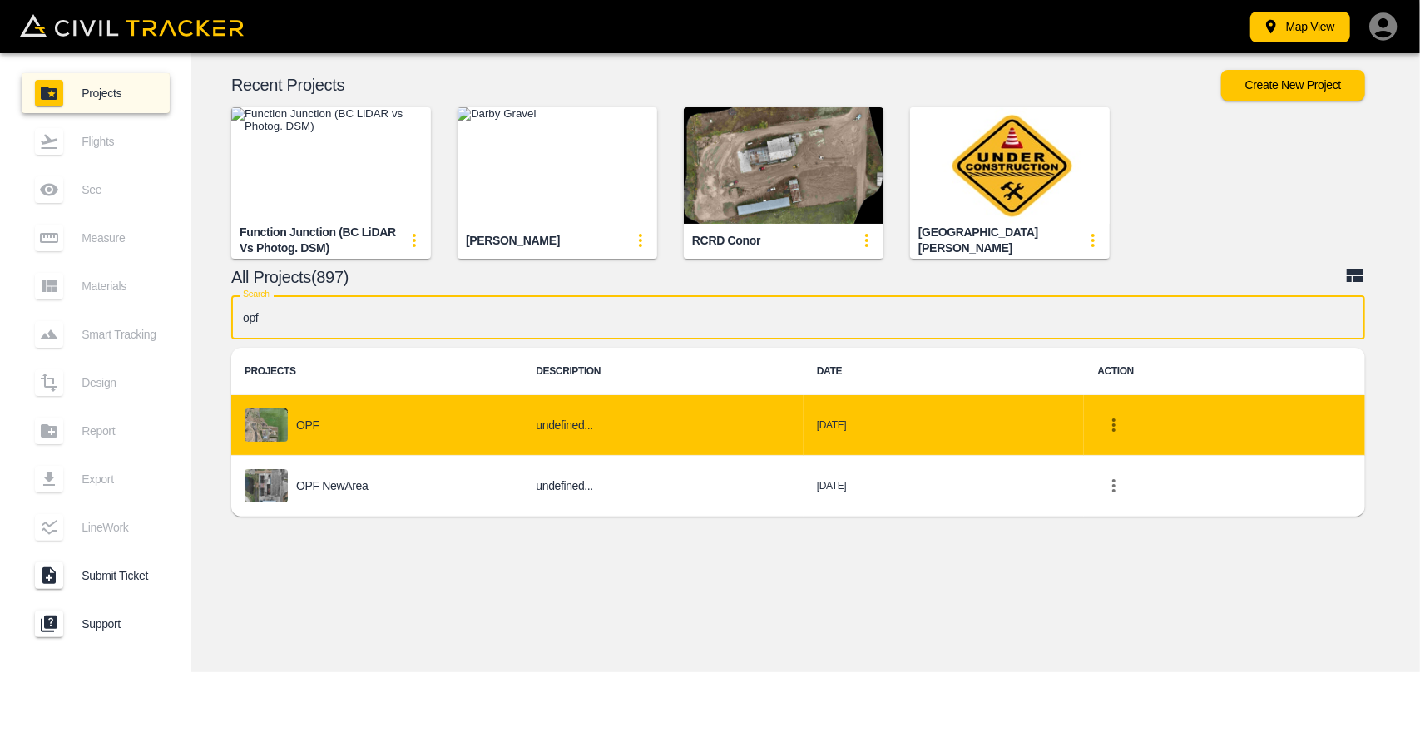
type input "opf"
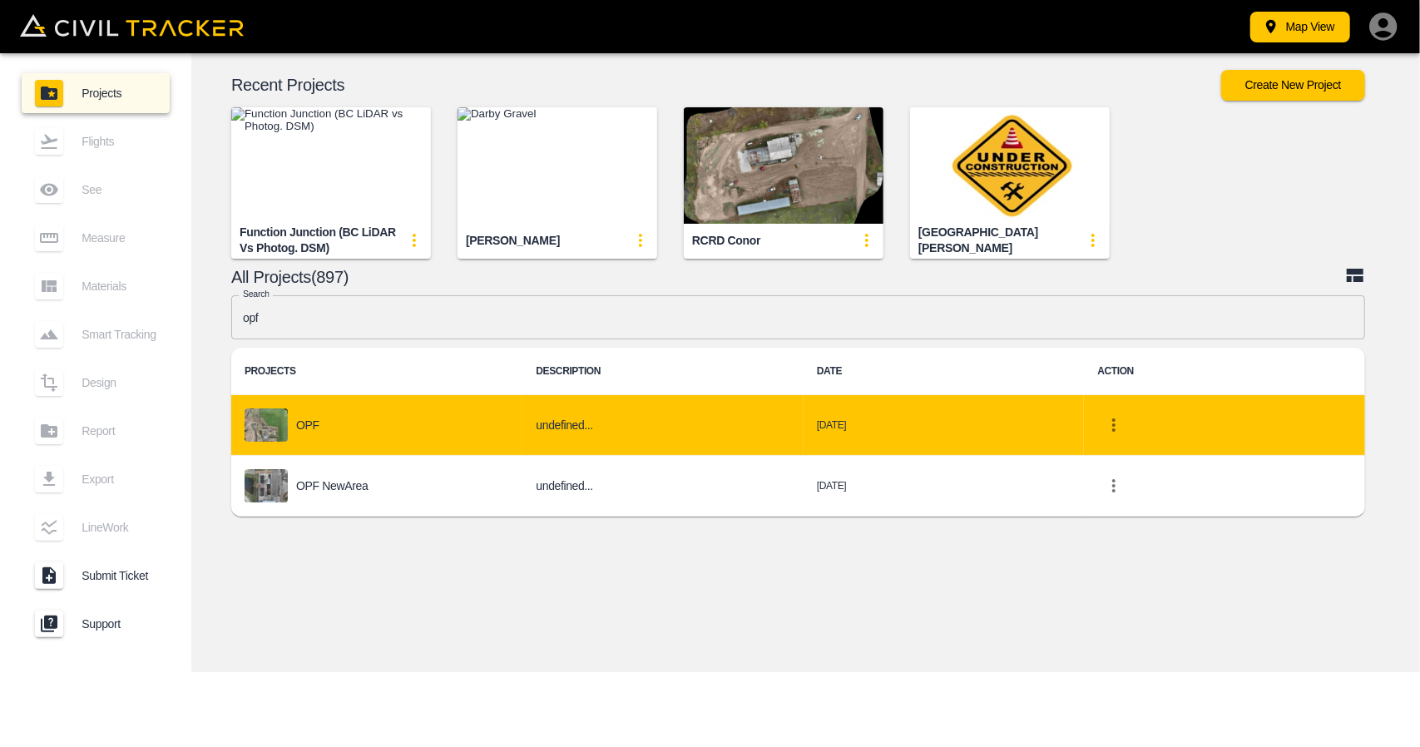
click at [358, 442] on td "OPF" at bounding box center [376, 425] width 291 height 61
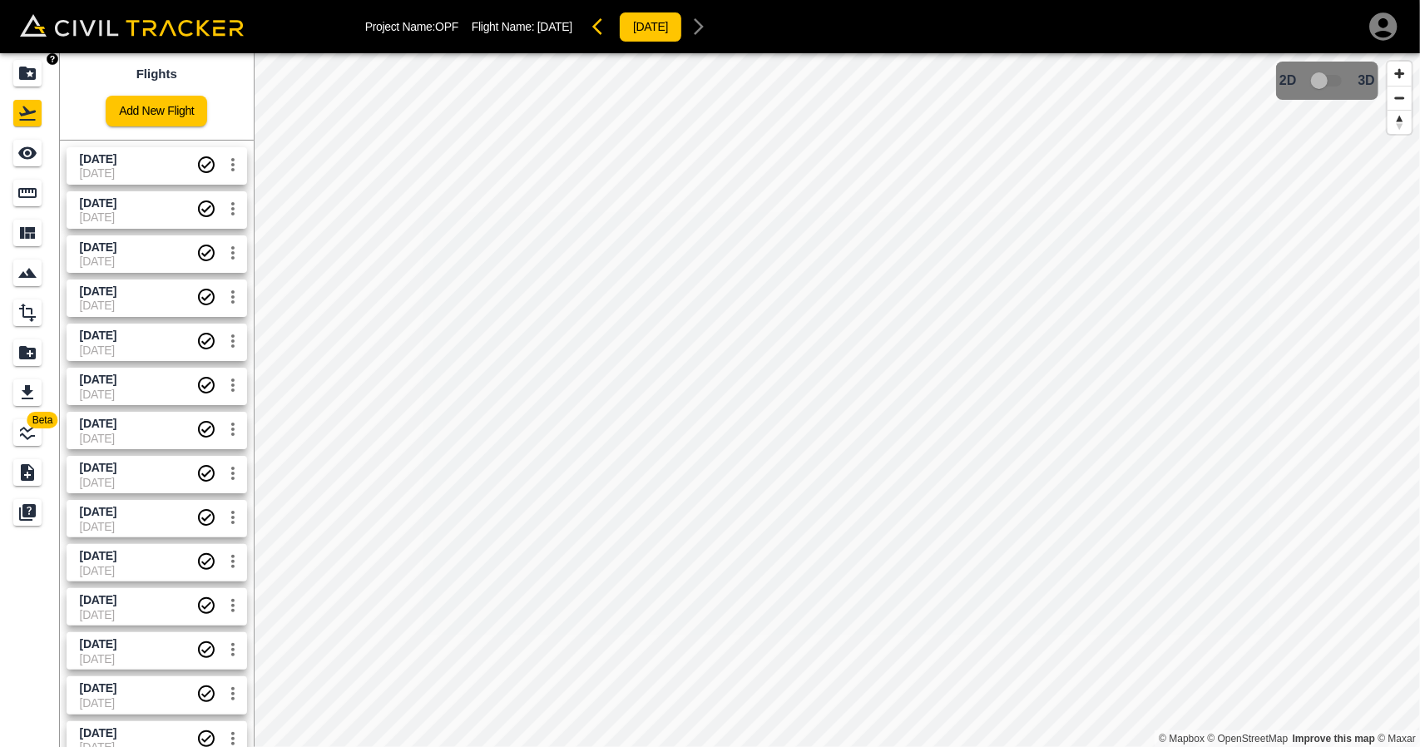
click at [23, 64] on icon "Projects" at bounding box center [27, 73] width 20 height 20
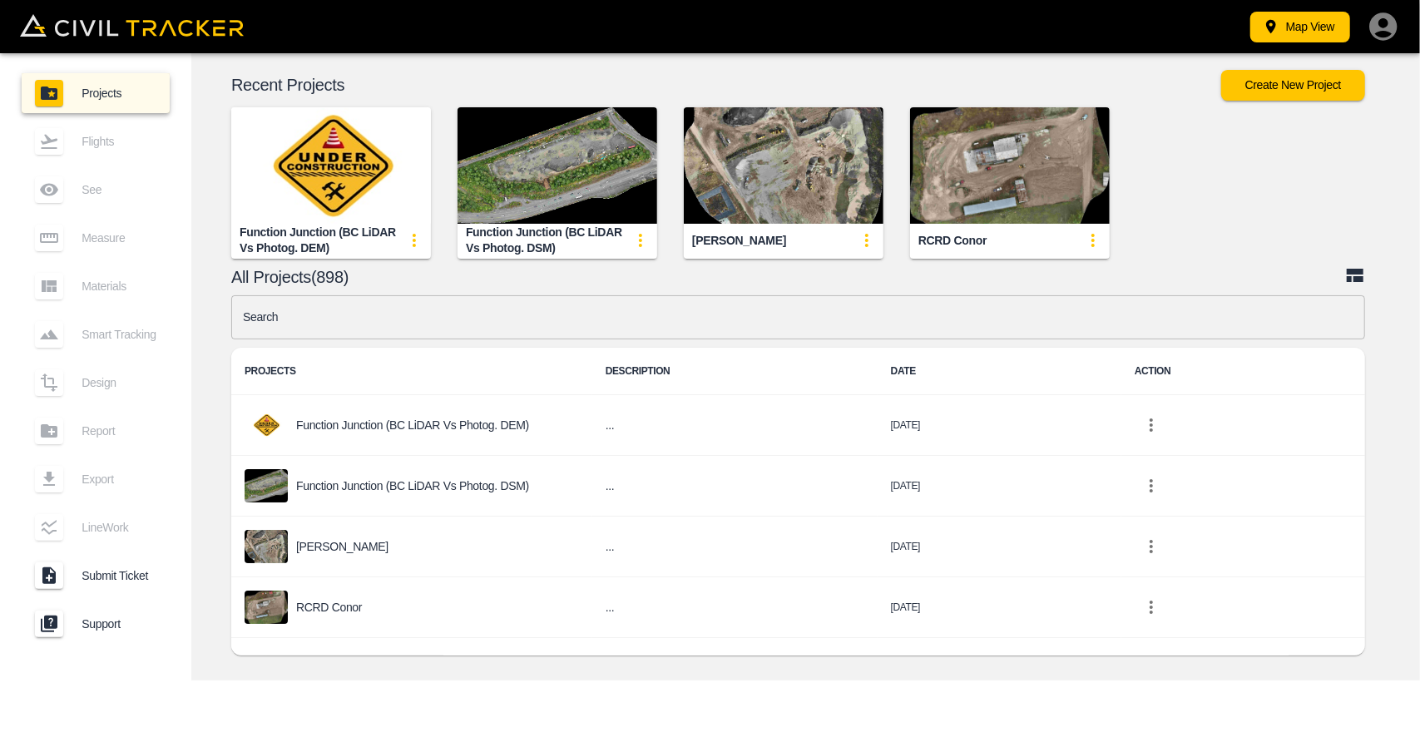
click at [536, 322] on input "text" at bounding box center [798, 317] width 1134 height 44
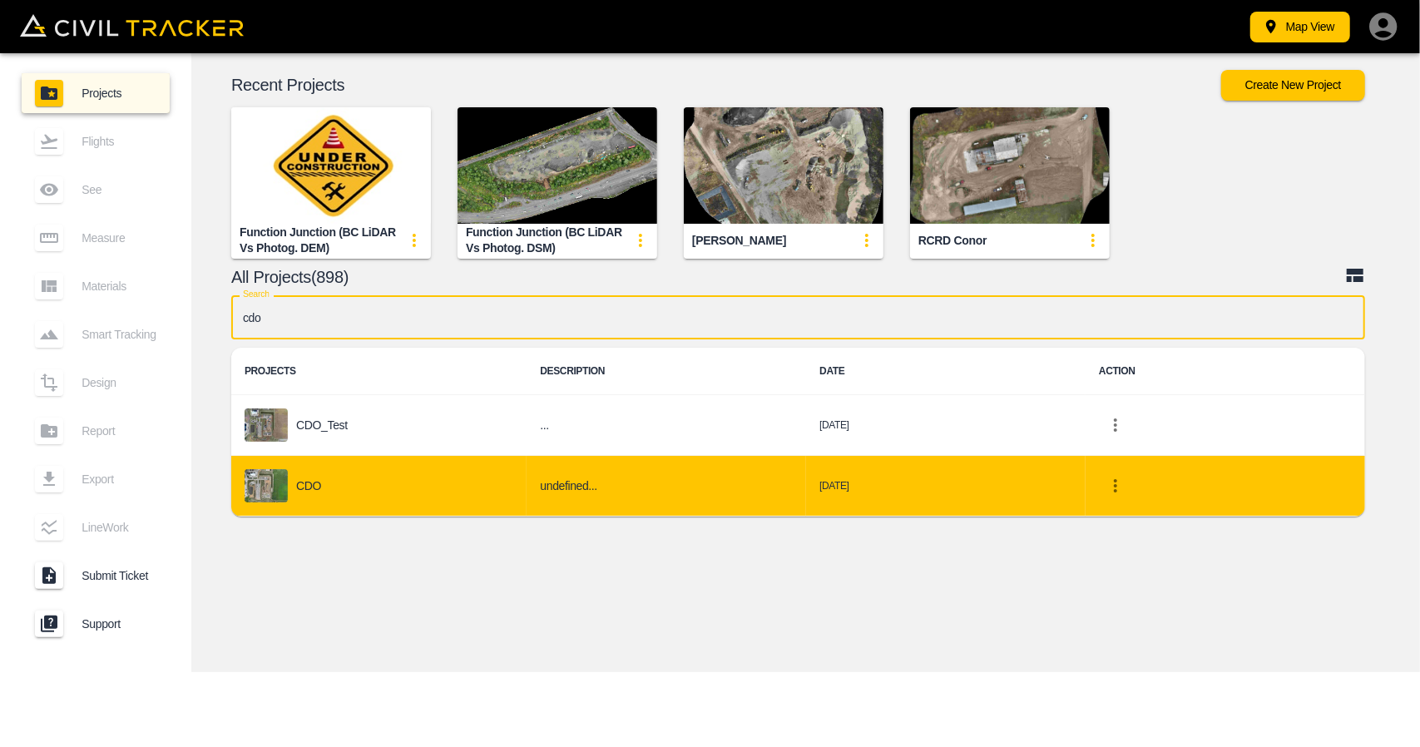
type input "cdo"
click at [427, 469] on div "CDO" at bounding box center [379, 485] width 269 height 33
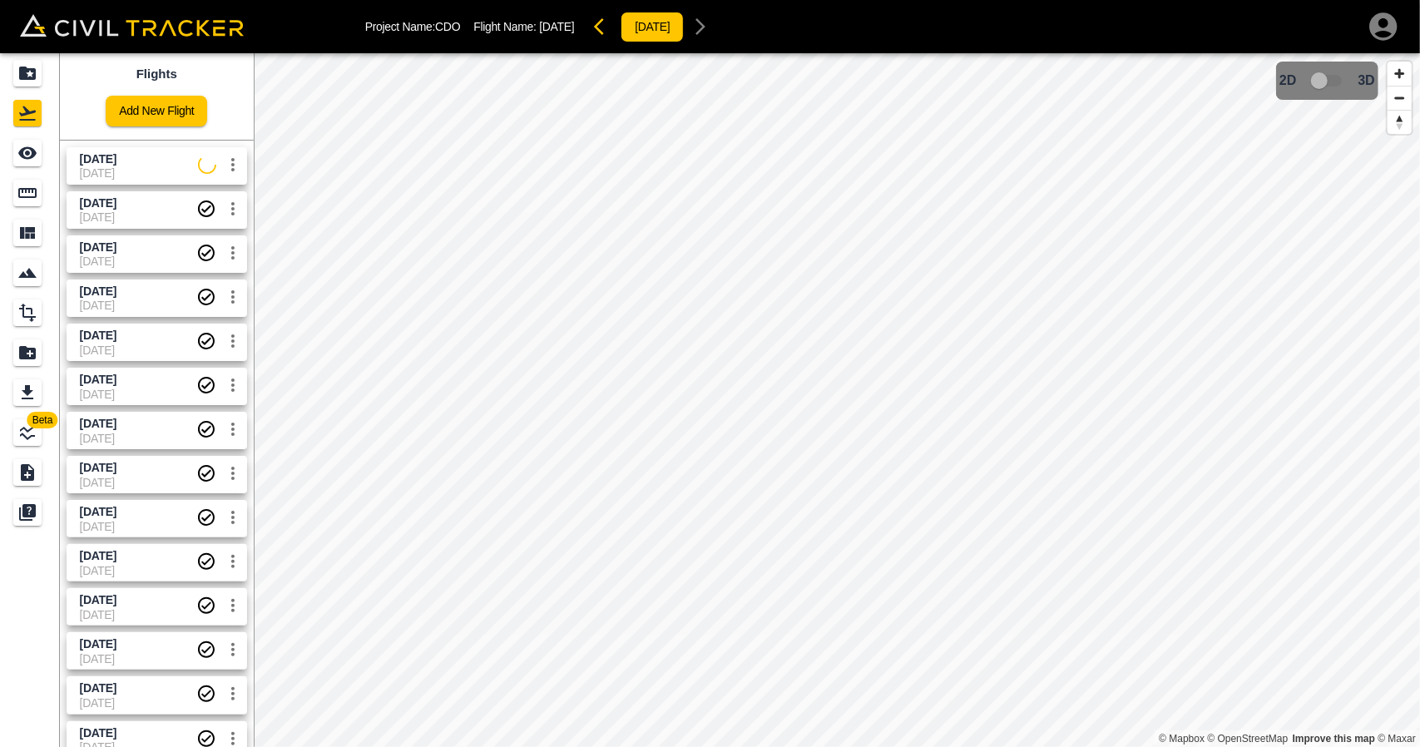
drag, startPoint x: 135, startPoint y: 169, endPoint x: 69, endPoint y: 174, distance: 65.9
click at [131, 169] on span "[DATE]" at bounding box center [139, 172] width 118 height 13
click at [27, 195] on icon "Measure" at bounding box center [27, 193] width 20 height 20
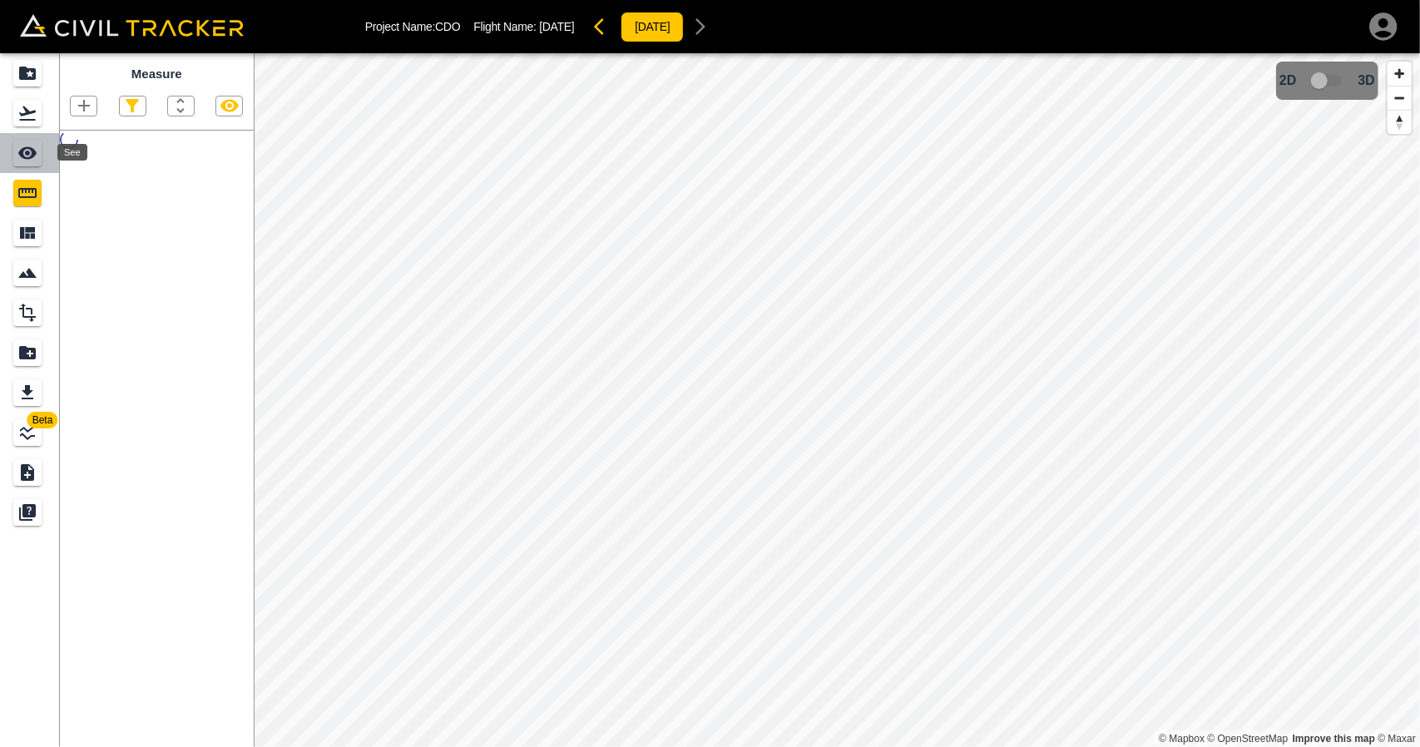
click at [26, 161] on icon "See" at bounding box center [27, 153] width 20 height 20
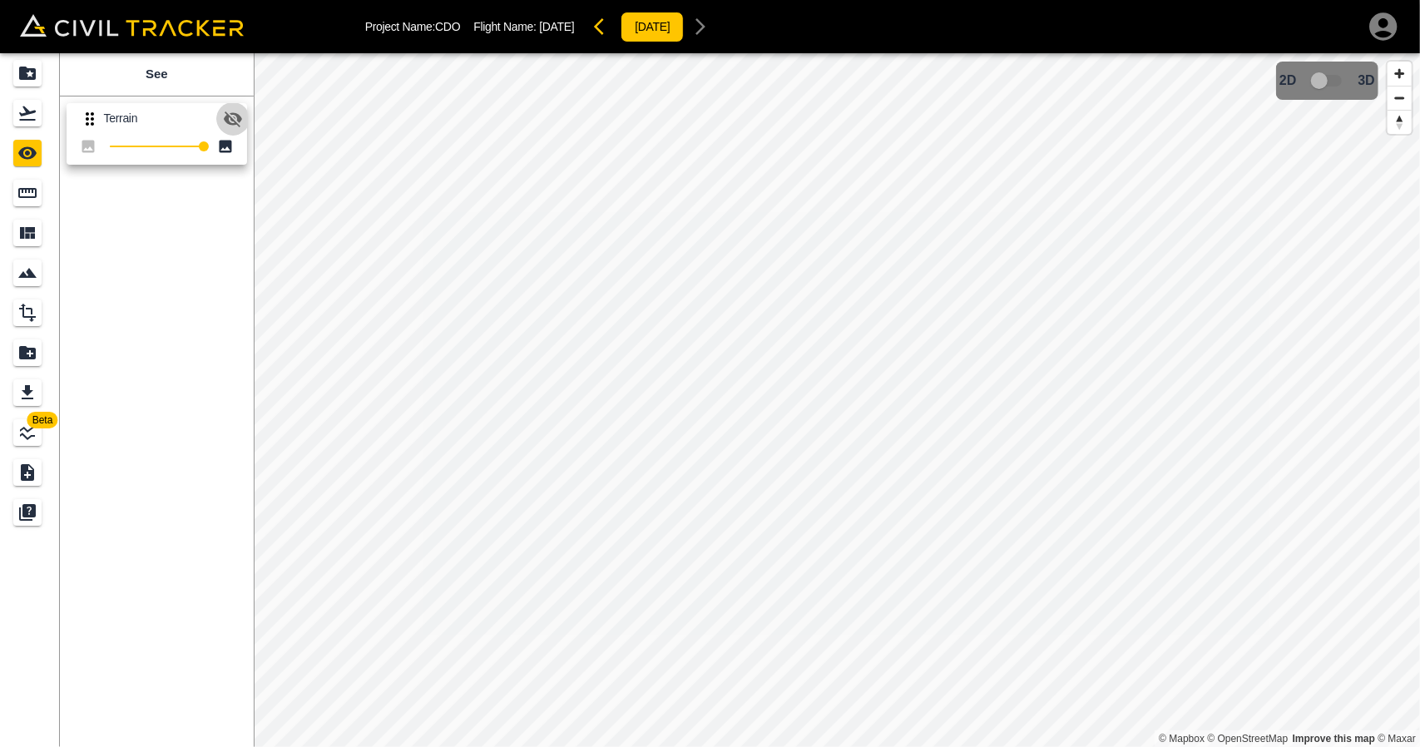
click at [240, 112] on icon "button" at bounding box center [233, 119] width 20 height 20
click at [30, 119] on icon "Flights" at bounding box center [27, 113] width 17 height 14
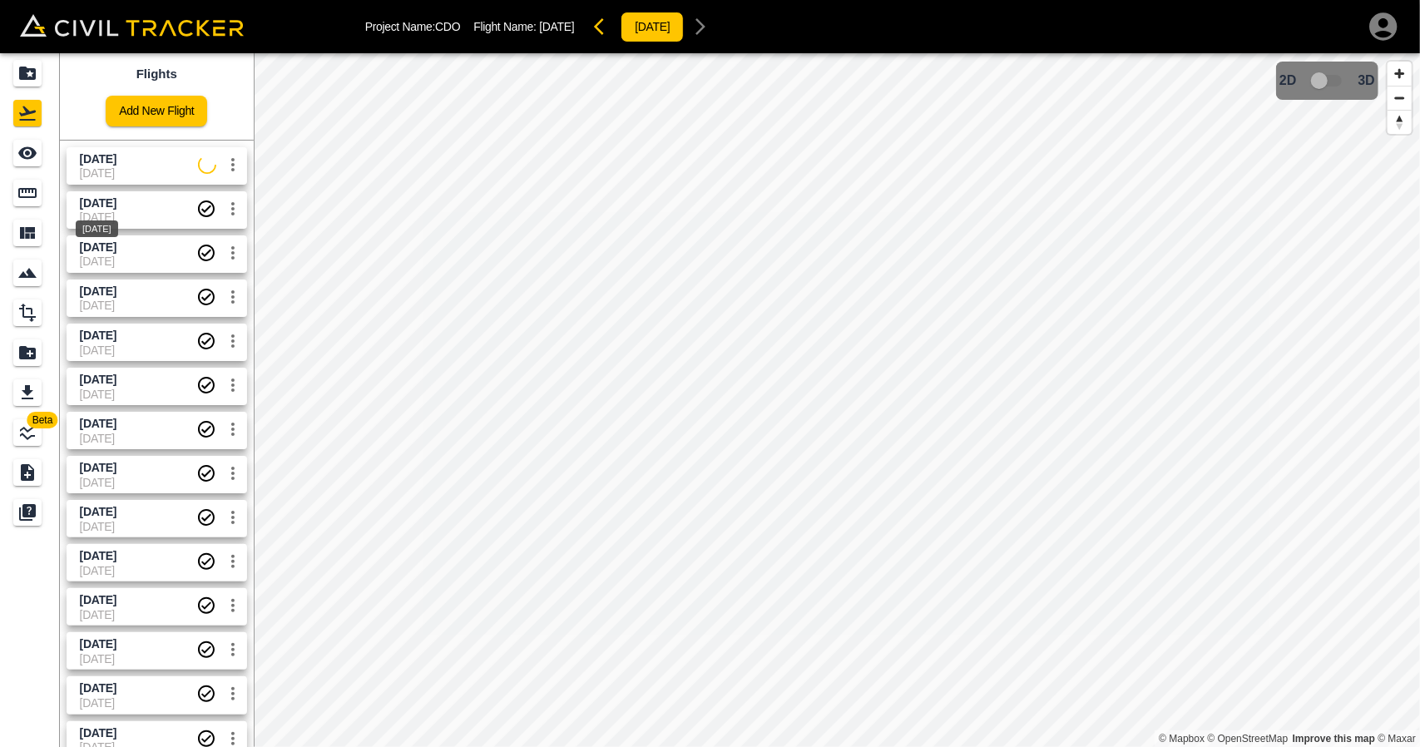
click at [88, 213] on div "[DATE]" at bounding box center [97, 224] width 46 height 30
click at [92, 173] on span "[DATE]" at bounding box center [139, 172] width 118 height 13
click at [31, 170] on link at bounding box center [30, 153] width 60 height 40
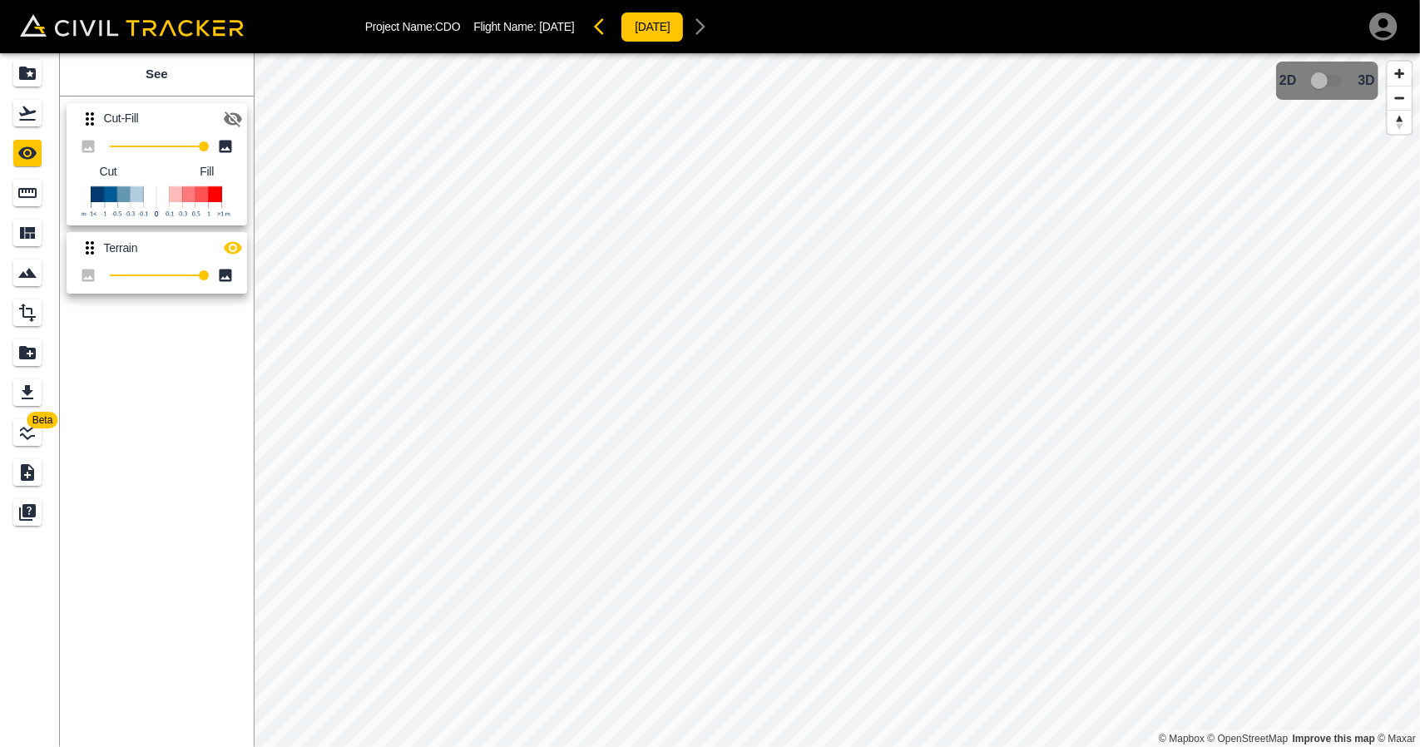
click at [230, 124] on icon "button" at bounding box center [233, 119] width 18 height 16
click at [228, 252] on icon "button" at bounding box center [233, 248] width 18 height 12
click at [31, 121] on icon "Flights" at bounding box center [27, 113] width 20 height 20
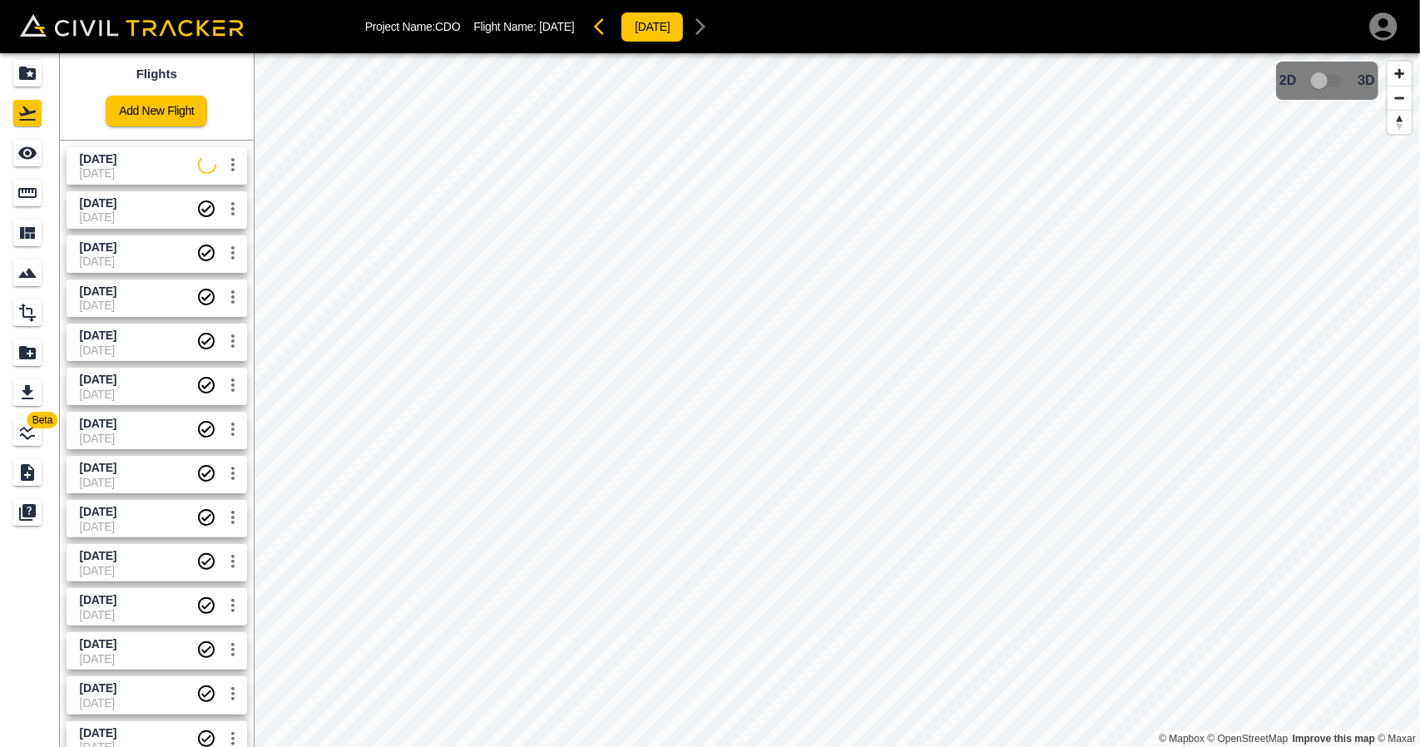
drag, startPoint x: 160, startPoint y: 166, endPoint x: 58, endPoint y: 166, distance: 101.5
click at [158, 166] on span "[DATE]" at bounding box center [139, 172] width 118 height 13
click at [23, 81] on icon "Projects" at bounding box center [27, 73] width 20 height 20
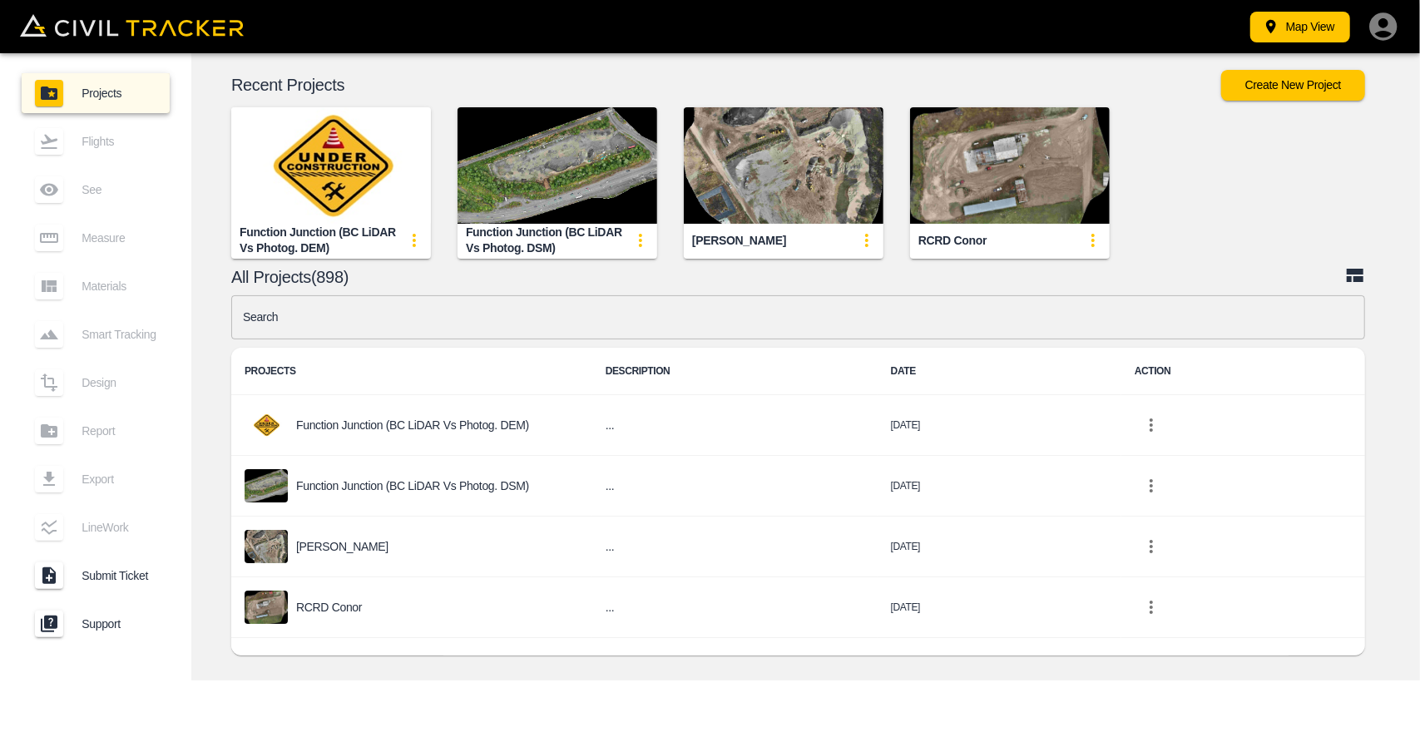
click at [521, 324] on input "text" at bounding box center [798, 317] width 1134 height 44
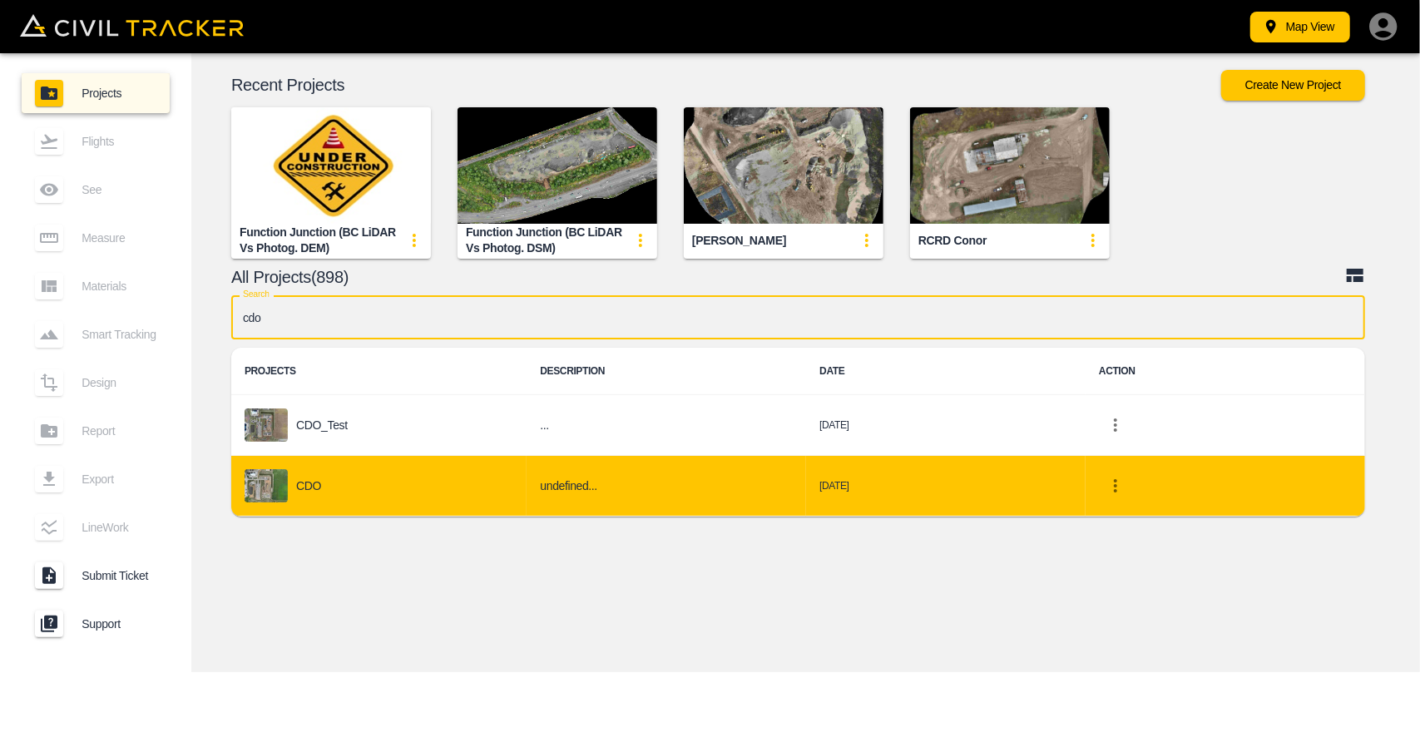
type input "cdo"
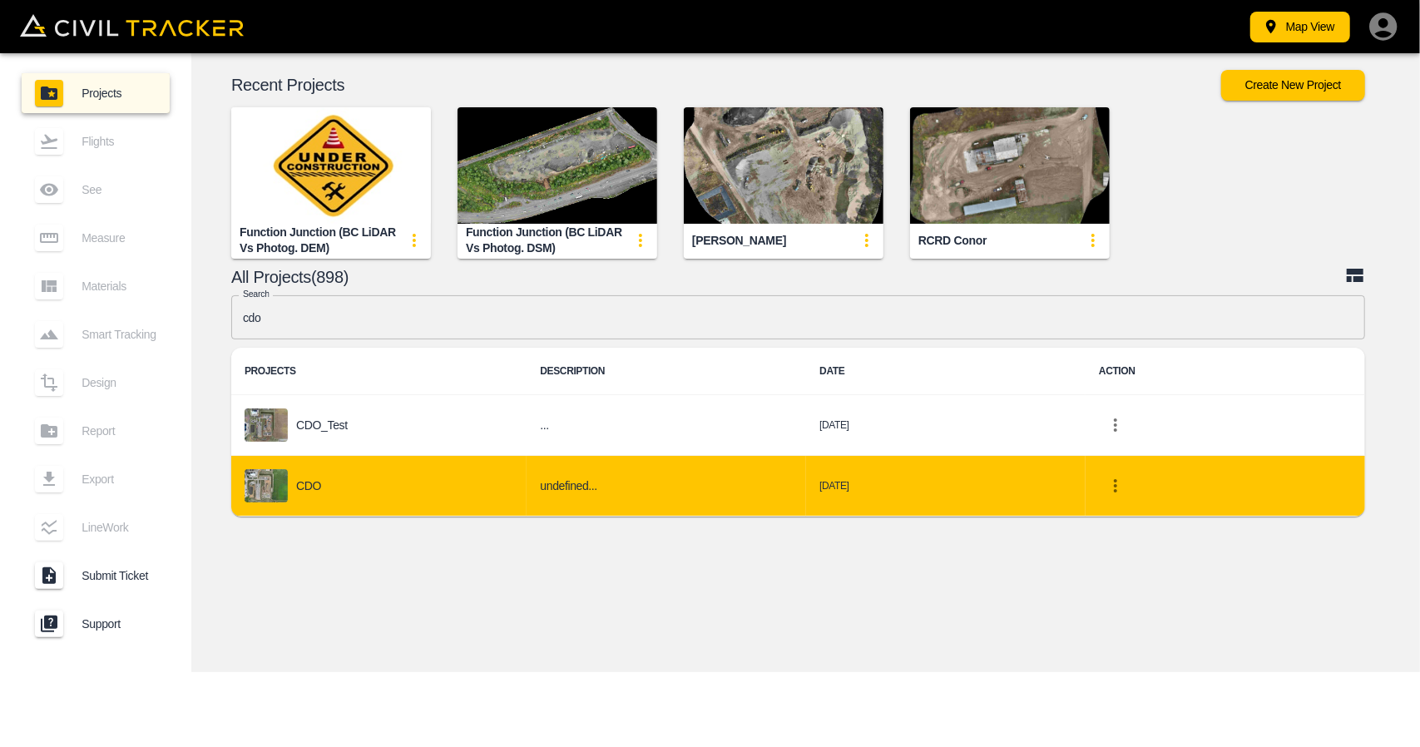
click at [390, 488] on div "CDO" at bounding box center [379, 485] width 269 height 33
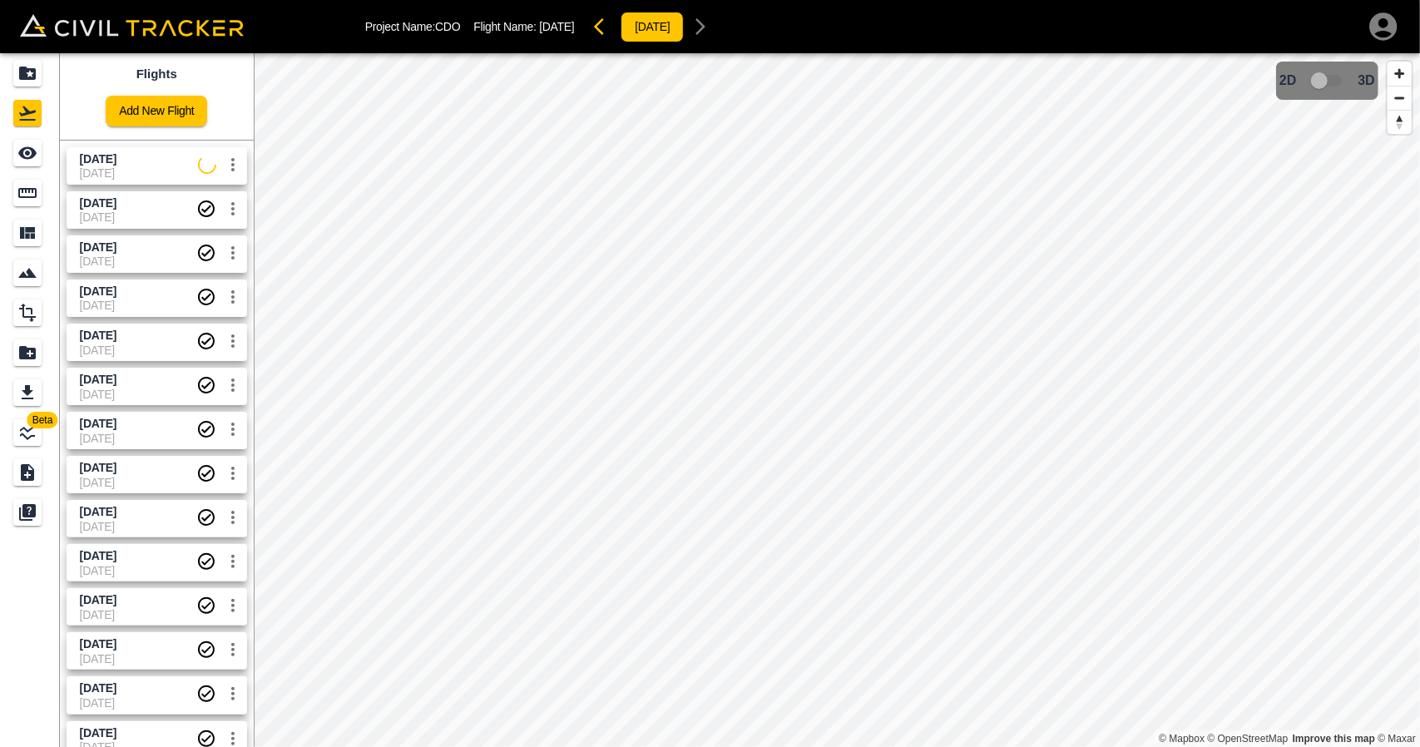
click at [131, 166] on span "[DATE]" at bounding box center [139, 172] width 118 height 13
drag, startPoint x: 106, startPoint y: 212, endPoint x: 67, endPoint y: 191, distance: 45.0
click at [106, 213] on div "[DATE]" at bounding box center [97, 224] width 46 height 30
click at [42, 161] on div "See" at bounding box center [29, 153] width 33 height 27
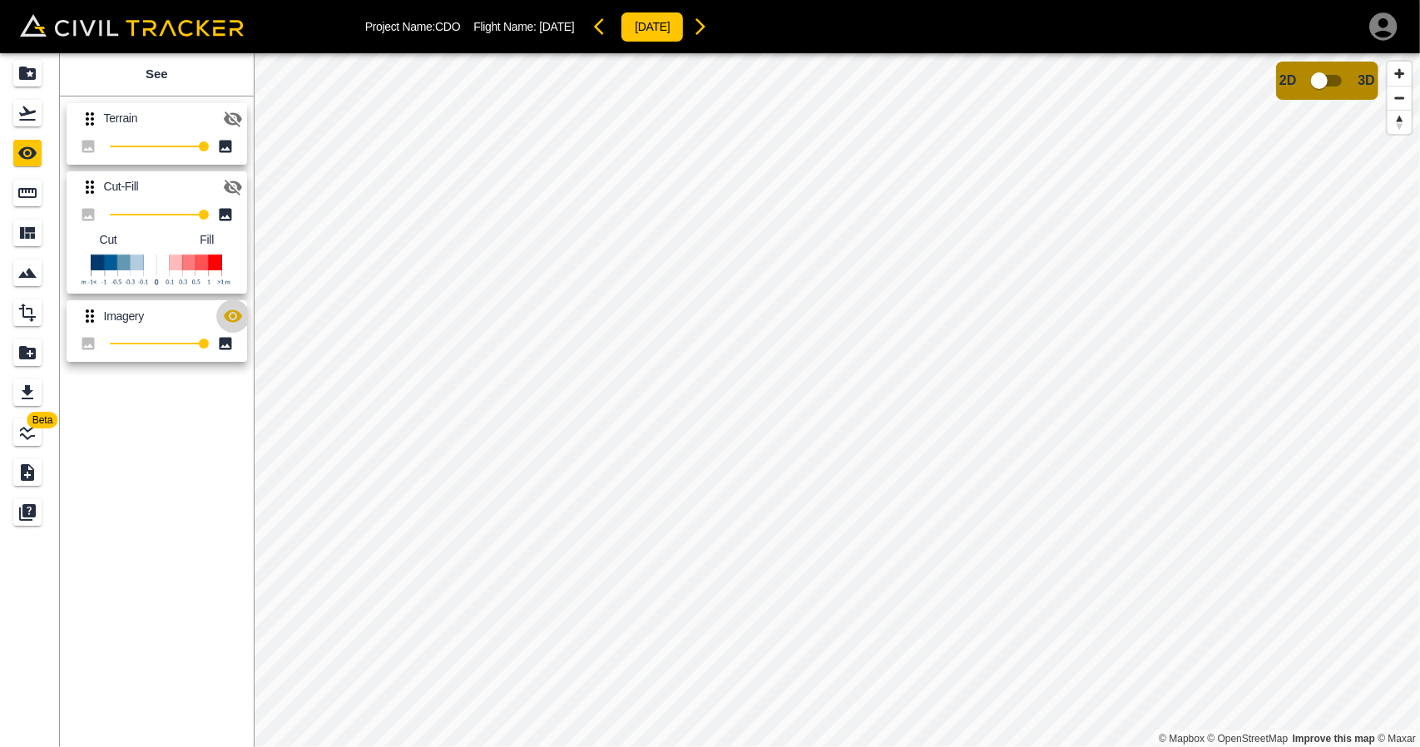
click at [231, 317] on icon "button" at bounding box center [233, 316] width 18 height 12
click at [35, 119] on icon "Flights" at bounding box center [27, 113] width 17 height 14
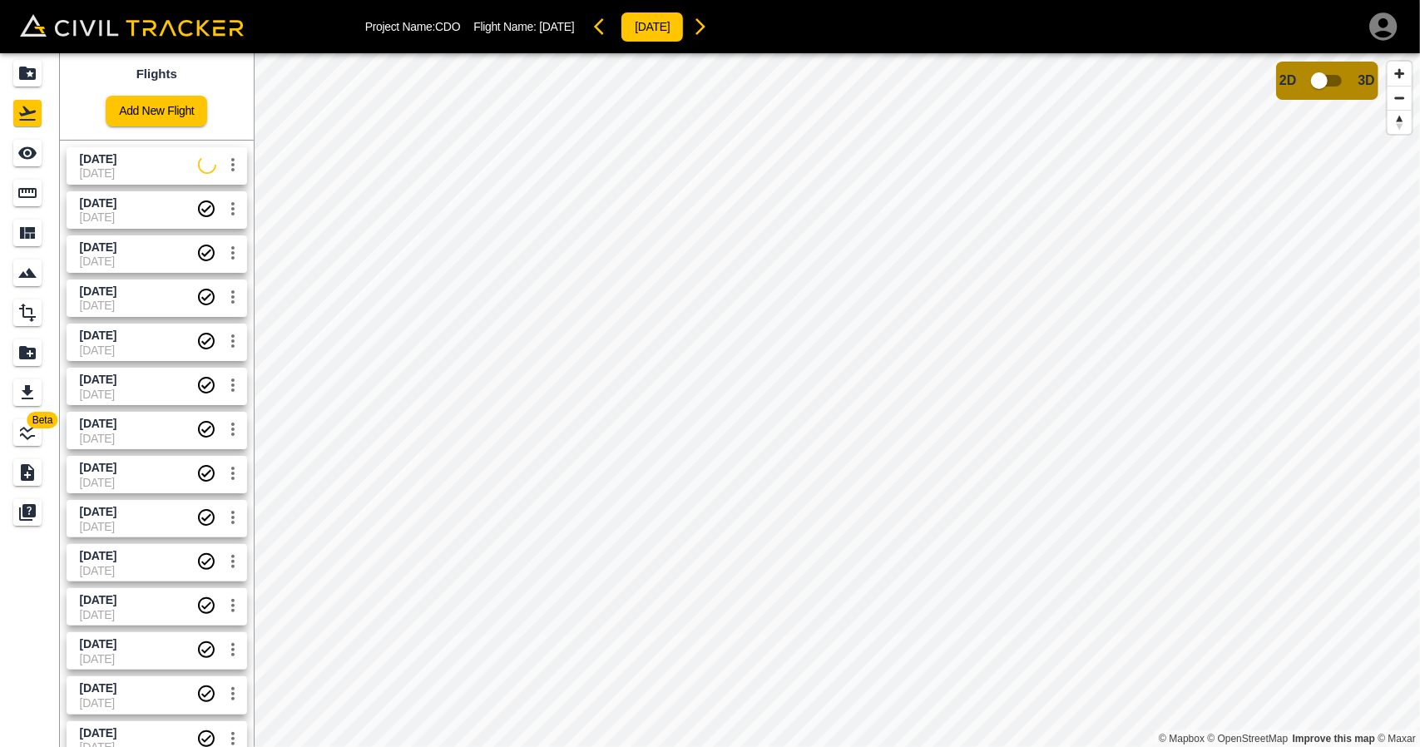
click at [141, 179] on span "[DATE]" at bounding box center [139, 172] width 118 height 13
click at [25, 165] on div "See" at bounding box center [27, 153] width 28 height 27
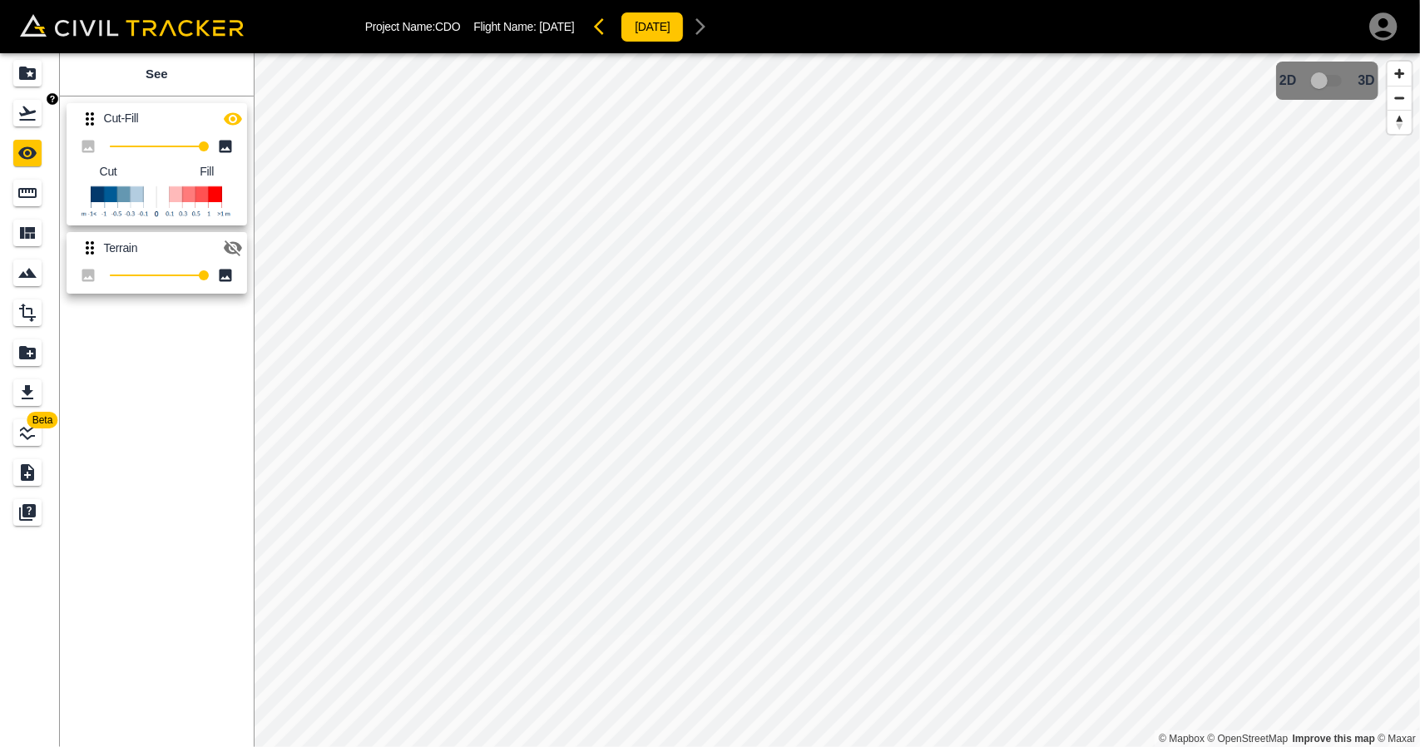
click at [16, 98] on link at bounding box center [30, 113] width 60 height 40
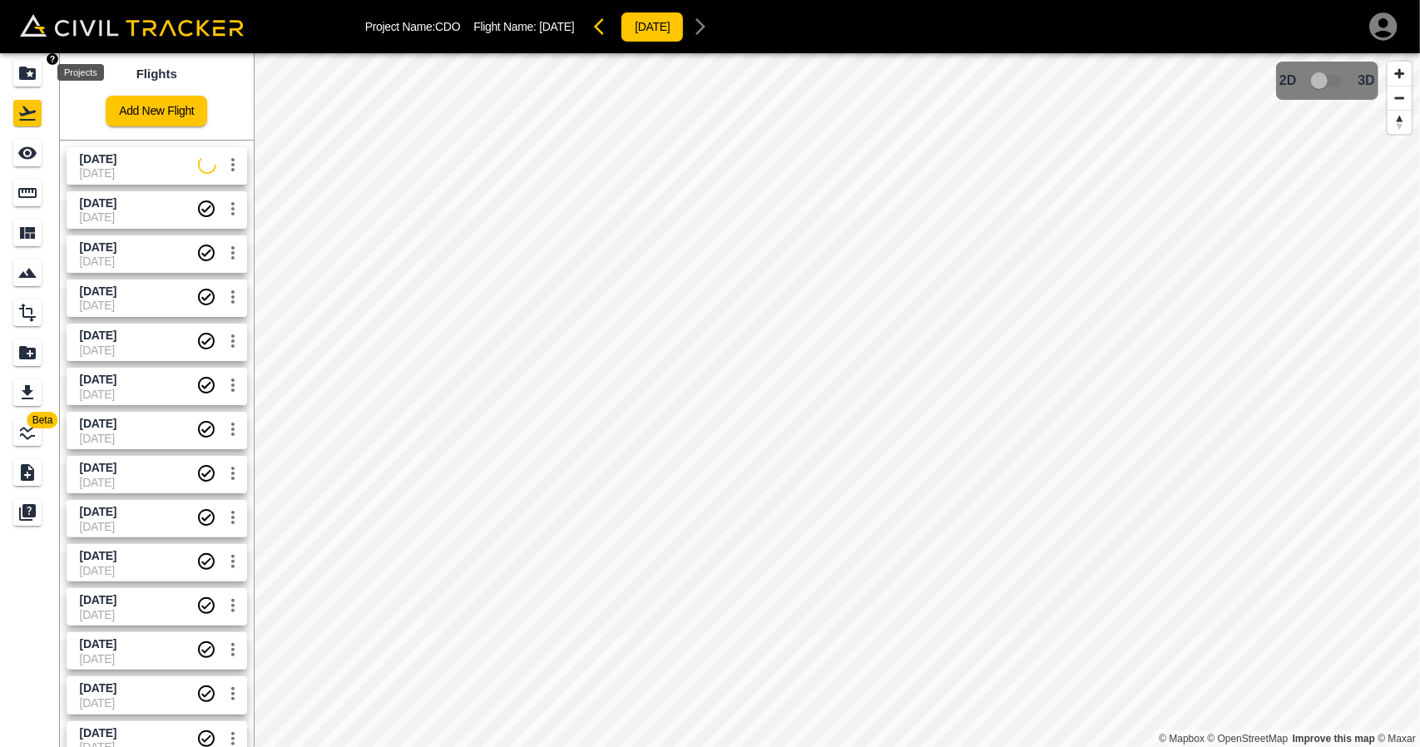
click at [17, 67] on icon "Projects" at bounding box center [27, 73] width 20 height 20
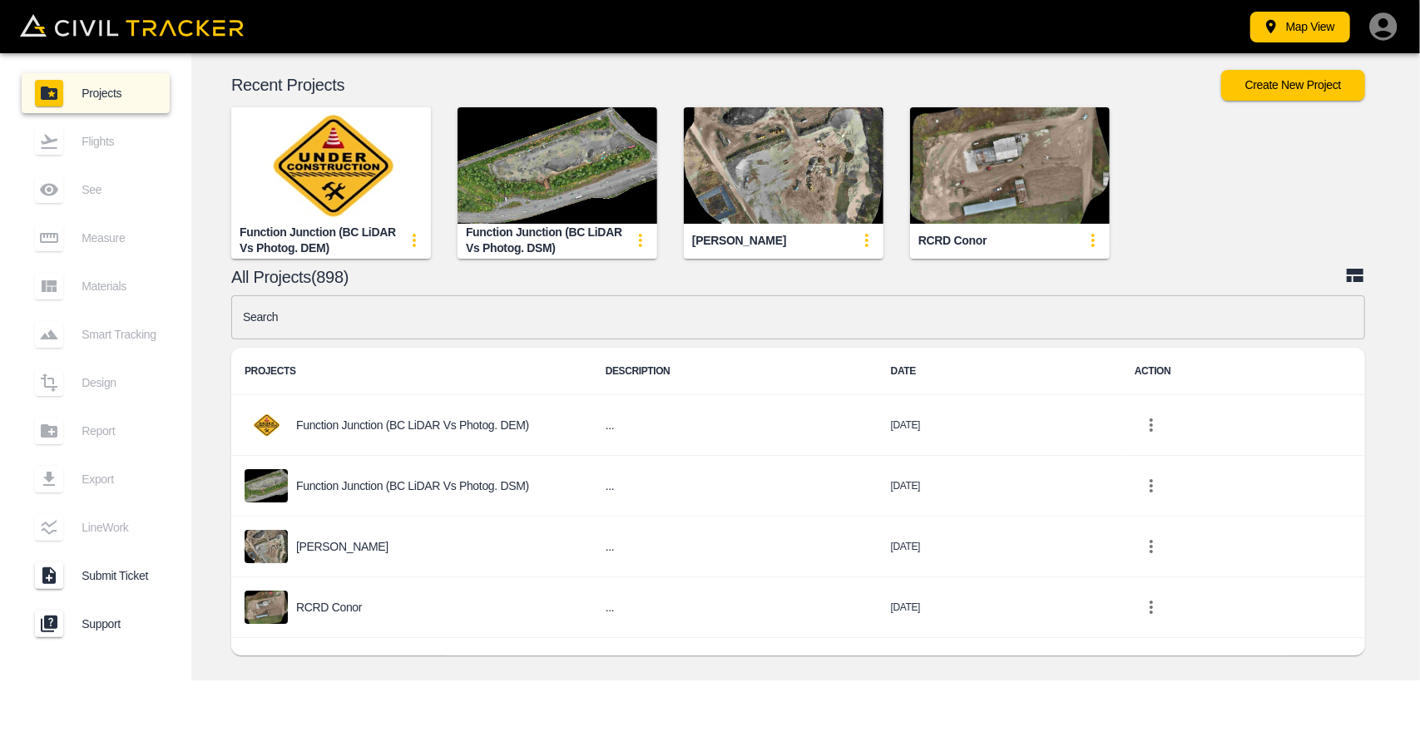
click at [336, 157] on img "button" at bounding box center [331, 165] width 200 height 116
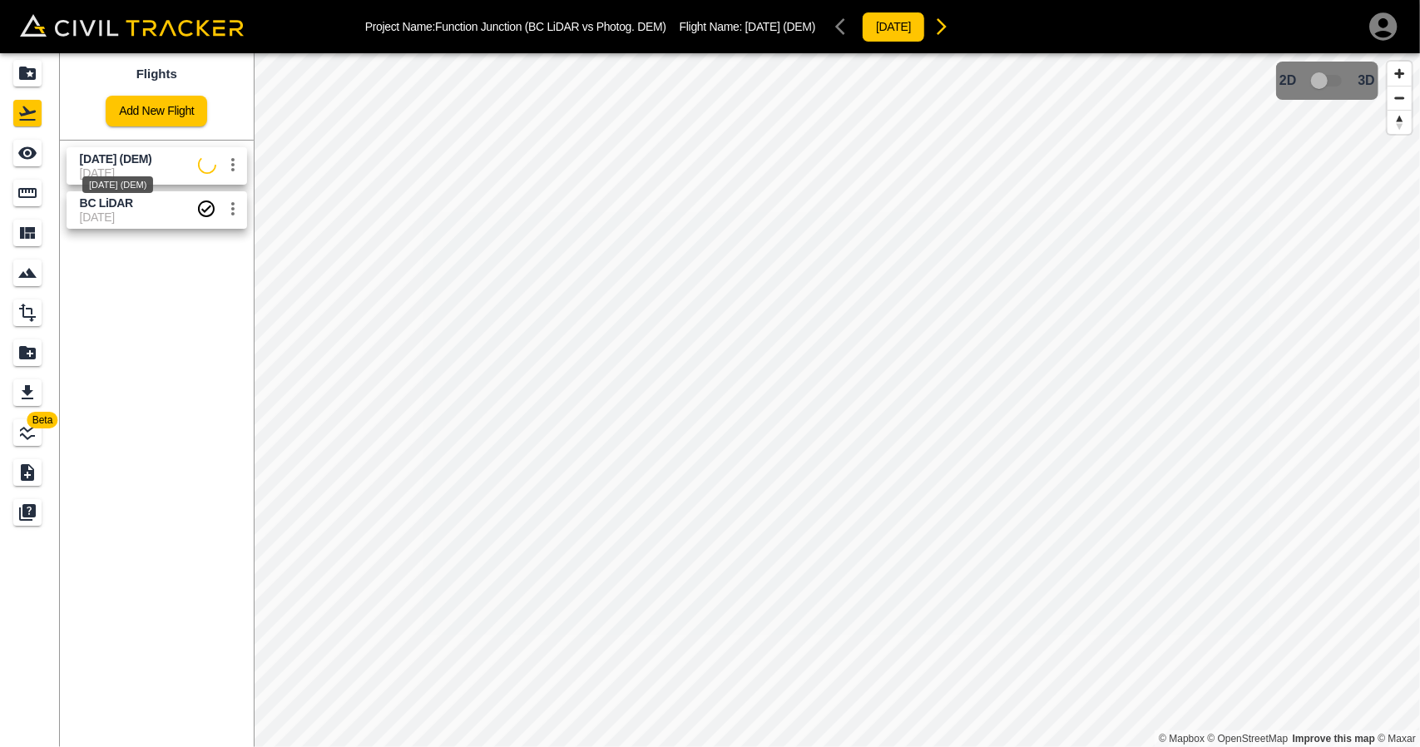
click at [129, 165] on div "[DATE] (DEM)" at bounding box center [118, 180] width 74 height 30
click at [28, 151] on icon "See" at bounding box center [27, 153] width 18 height 12
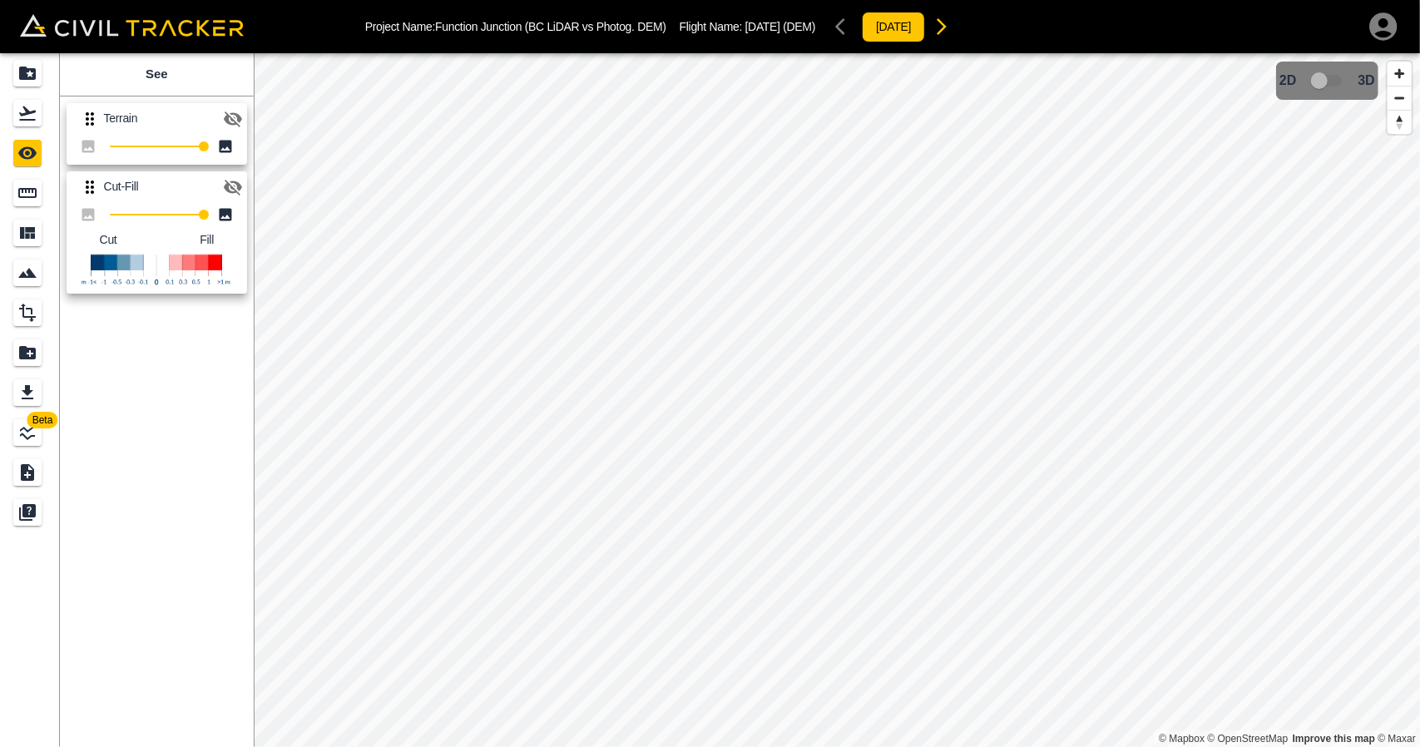
click at [226, 185] on icon "button" at bounding box center [233, 188] width 18 height 16
click at [245, 99] on div "Terrain 100" at bounding box center [153, 130] width 187 height 68
click at [23, 109] on icon "Flights" at bounding box center [27, 113] width 20 height 20
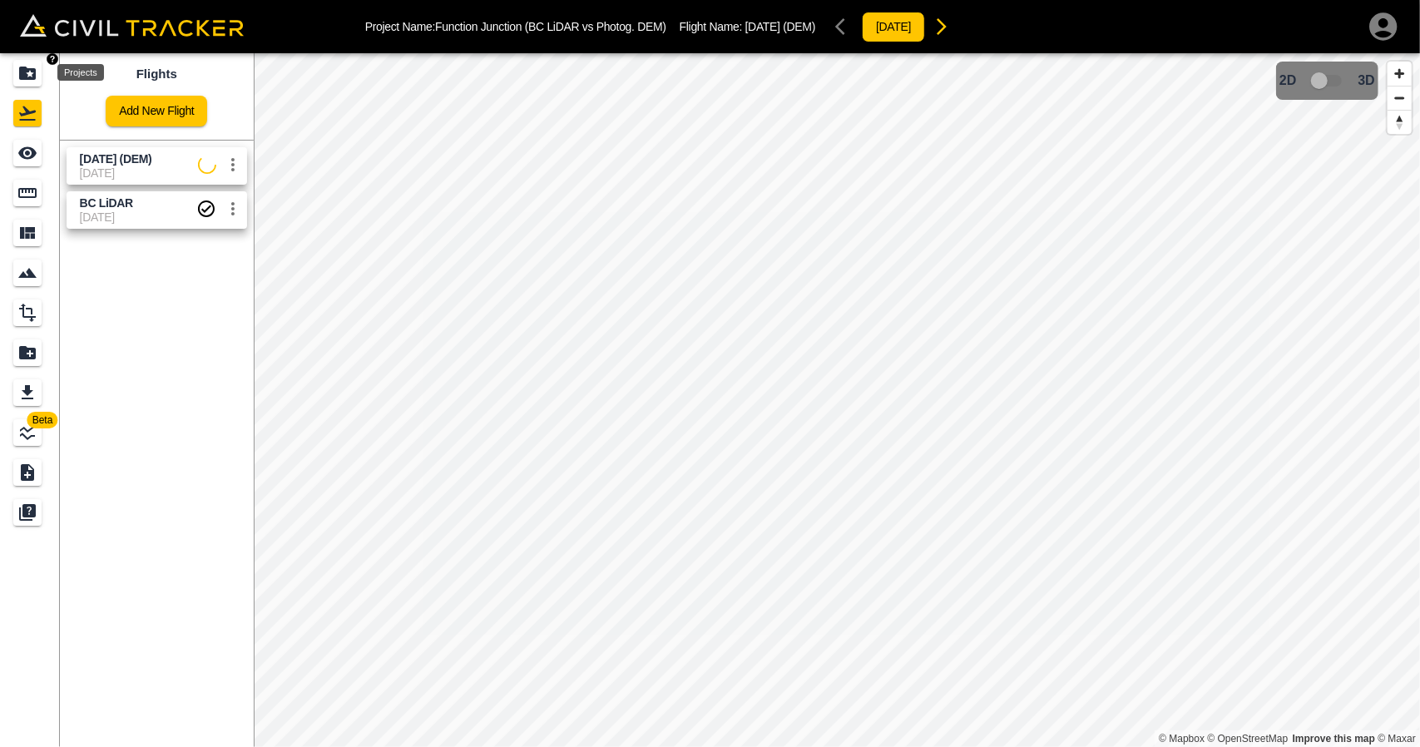
click at [36, 74] on icon "Projects" at bounding box center [27, 73] width 20 height 20
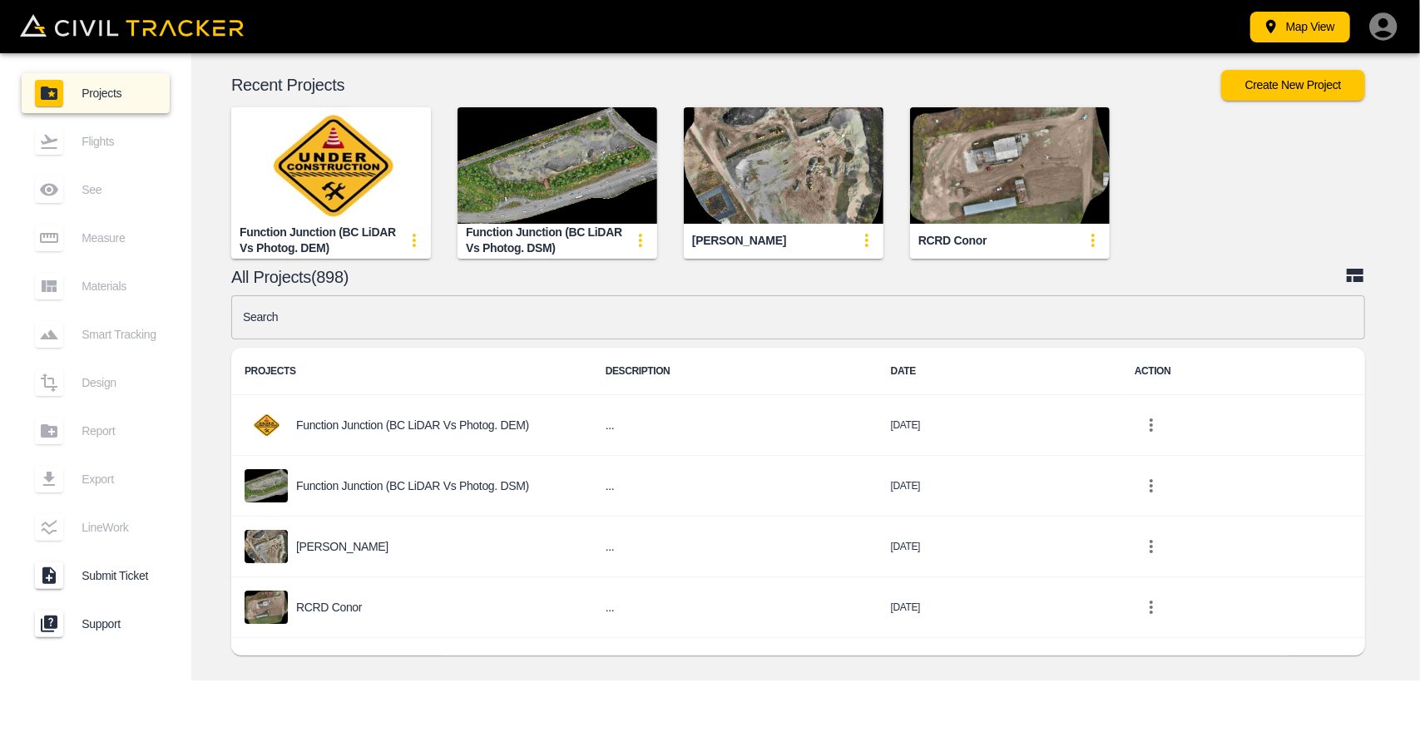
click at [552, 198] on img "button" at bounding box center [557, 165] width 200 height 116
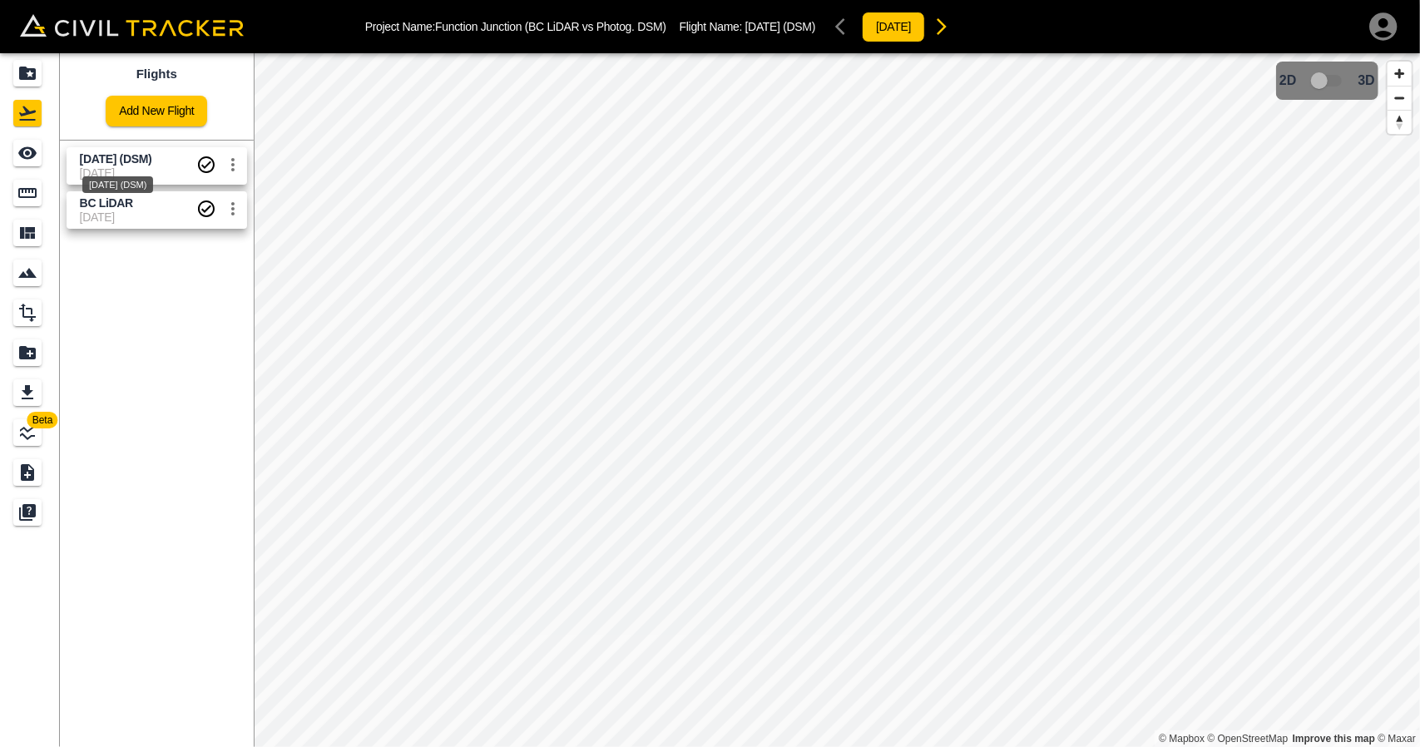
click at [103, 165] on div "[DATE] (DSM)" at bounding box center [118, 180] width 74 height 30
click at [48, 156] on div "See" at bounding box center [67, 152] width 43 height 20
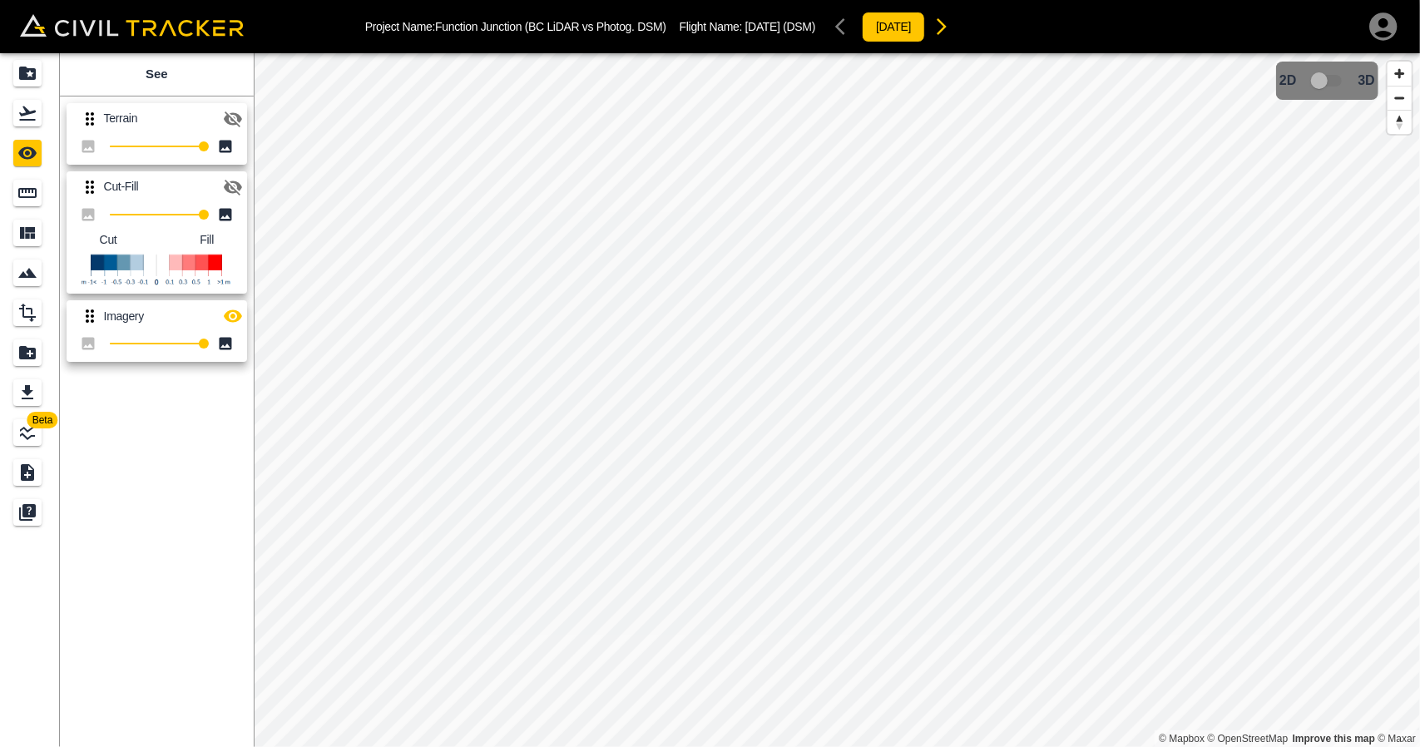
click at [226, 187] on icon "button" at bounding box center [233, 188] width 18 height 16
click at [241, 324] on icon "button" at bounding box center [233, 316] width 20 height 20
click at [43, 126] on div "Flights" at bounding box center [29, 113] width 33 height 27
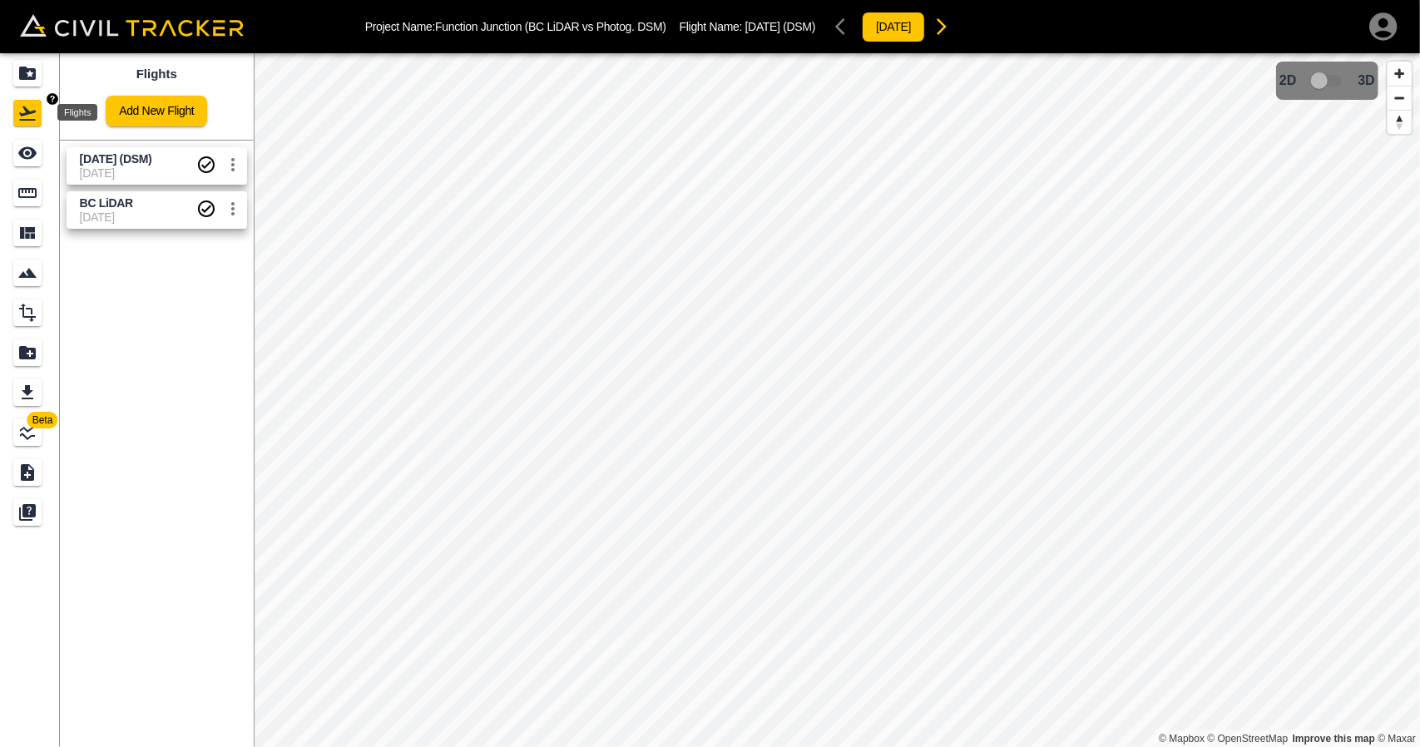
click at [32, 81] on icon "Projects" at bounding box center [27, 73] width 20 height 20
